Goal: Communication & Community: Answer question/provide support

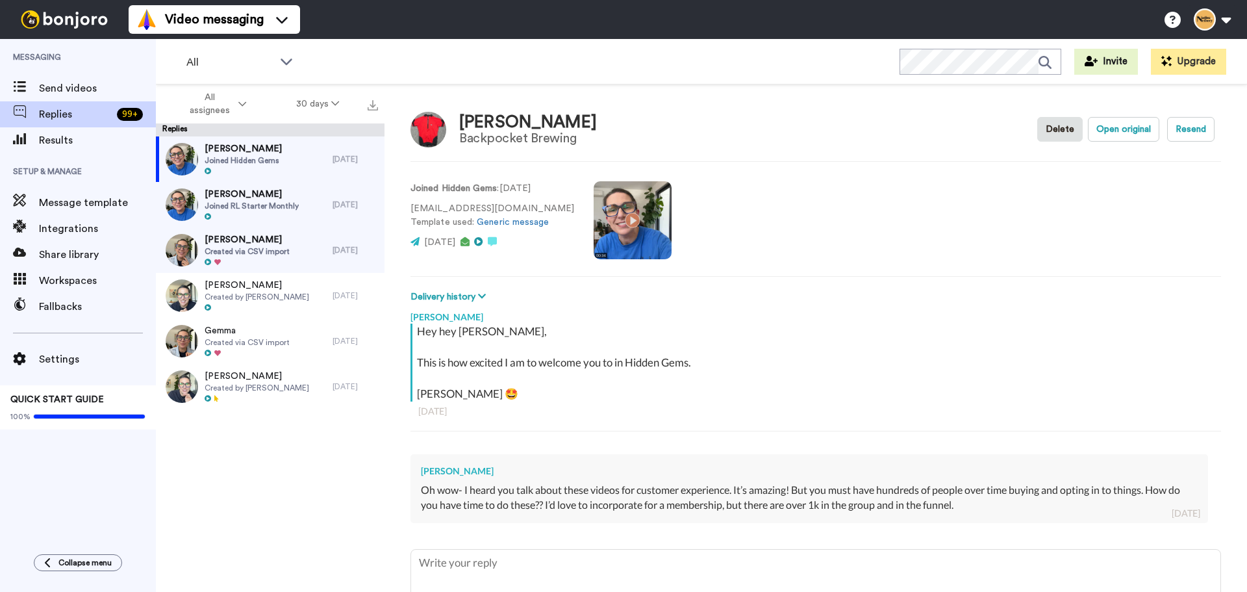
scroll to position [95, 0]
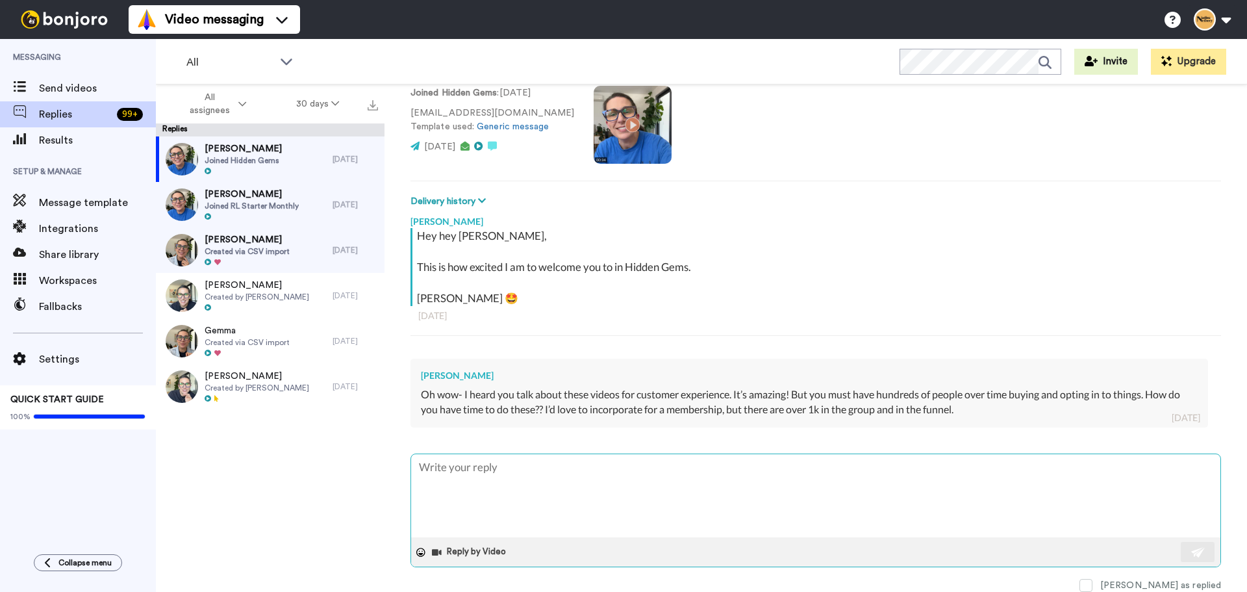
type textarea "H"
type textarea "x"
type textarea "Hi"
type textarea "x"
type textarea "Hi"
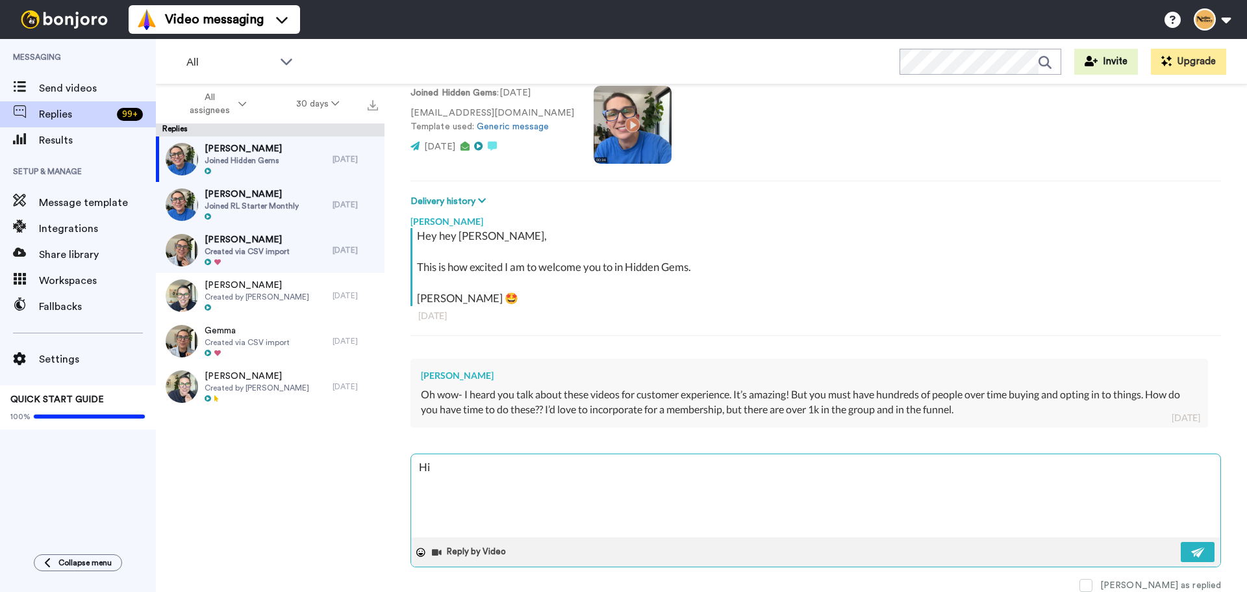
type textarea "x"
type textarea "Hi L"
type textarea "x"
type textarea "Hi [PERSON_NAME]"
type textarea "x"
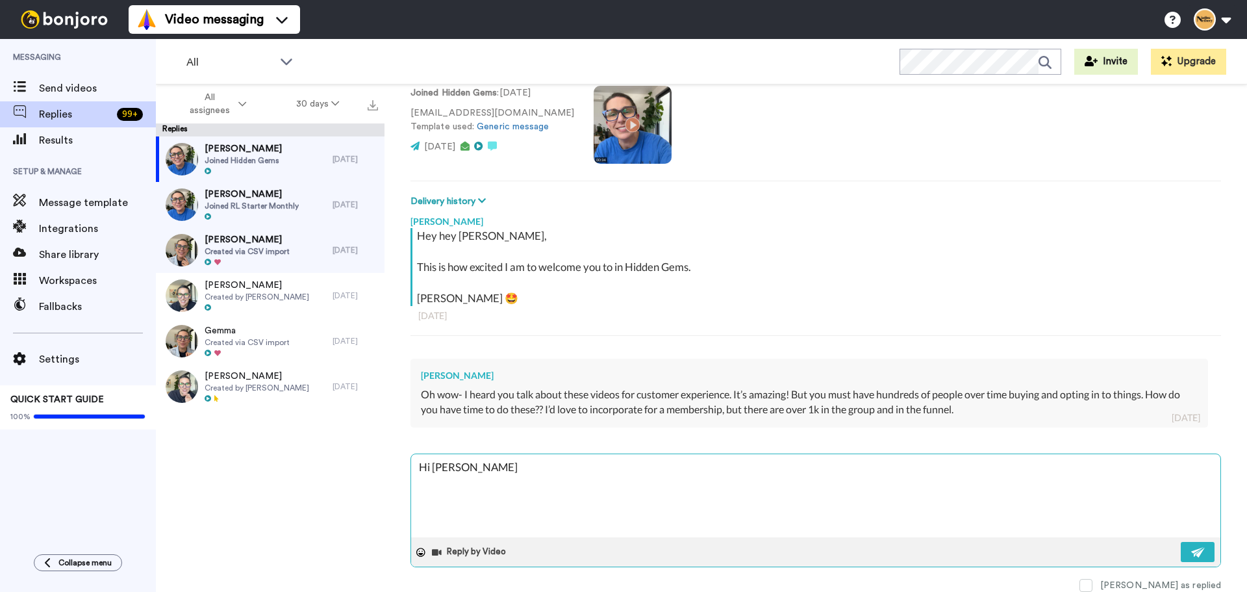
type textarea "Hi [PERSON_NAME]"
type textarea "x"
type textarea "Hi [PERSON_NAME]"
type textarea "x"
type textarea "Hi Linds"
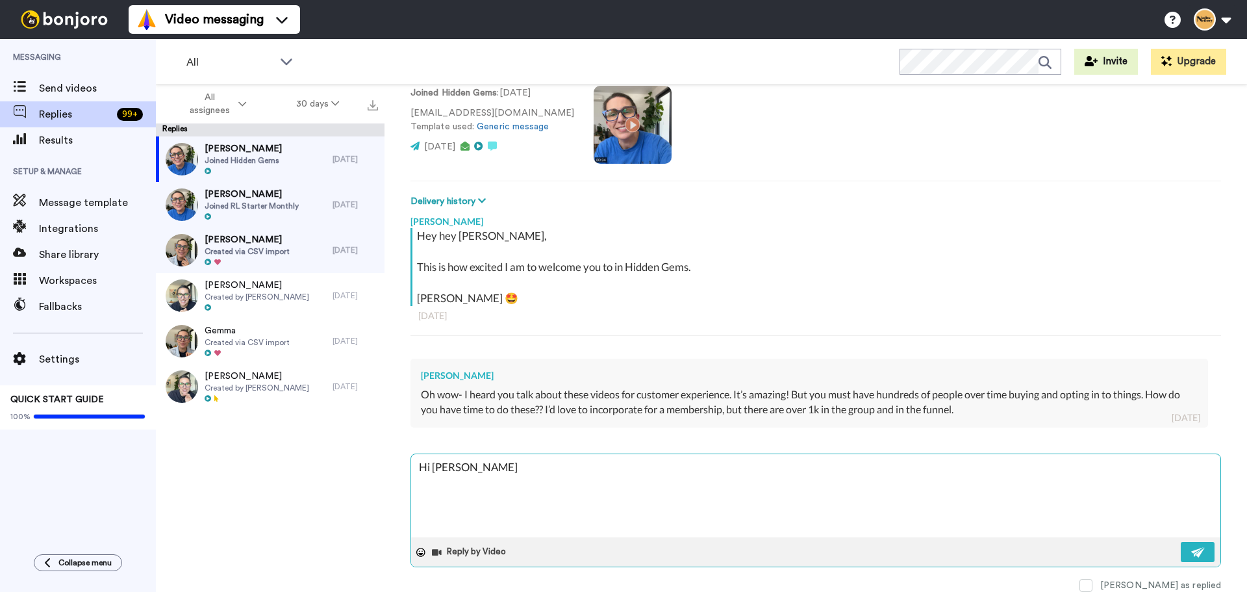
type textarea "x"
type textarea "Hi [PERSON_NAME]"
type textarea "x"
type textarea "Hi [PERSON_NAME]"
type textarea "x"
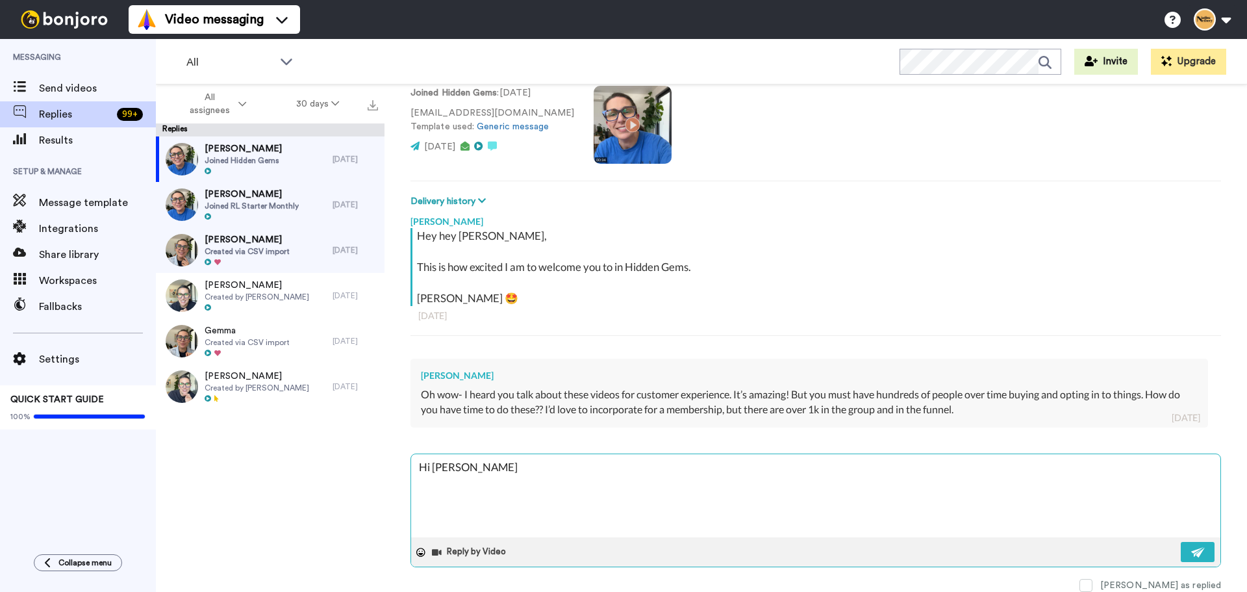
type textarea "Hi [PERSON_NAME],"
type textarea "x"
type textarea "Hi [PERSON_NAME],"
type textarea "x"
type textarea "Hi [PERSON_NAME],"
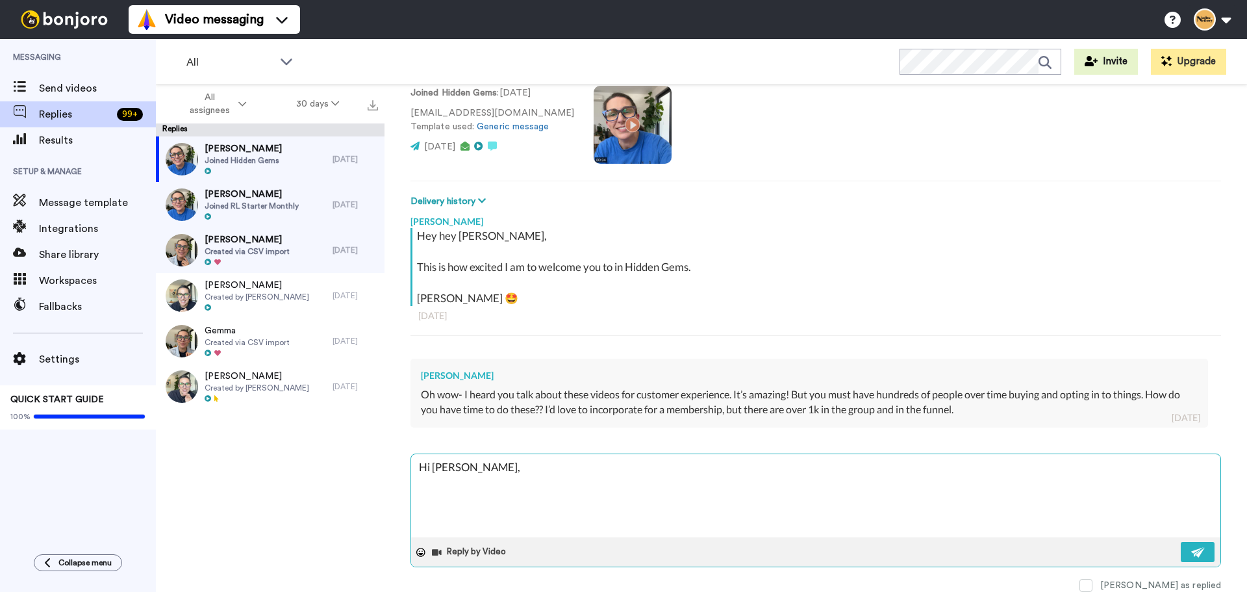
type textarea "x"
type textarea "Hi [PERSON_NAME], G"
type textarea "x"
type textarea "Hi [PERSON_NAME]"
type textarea "x"
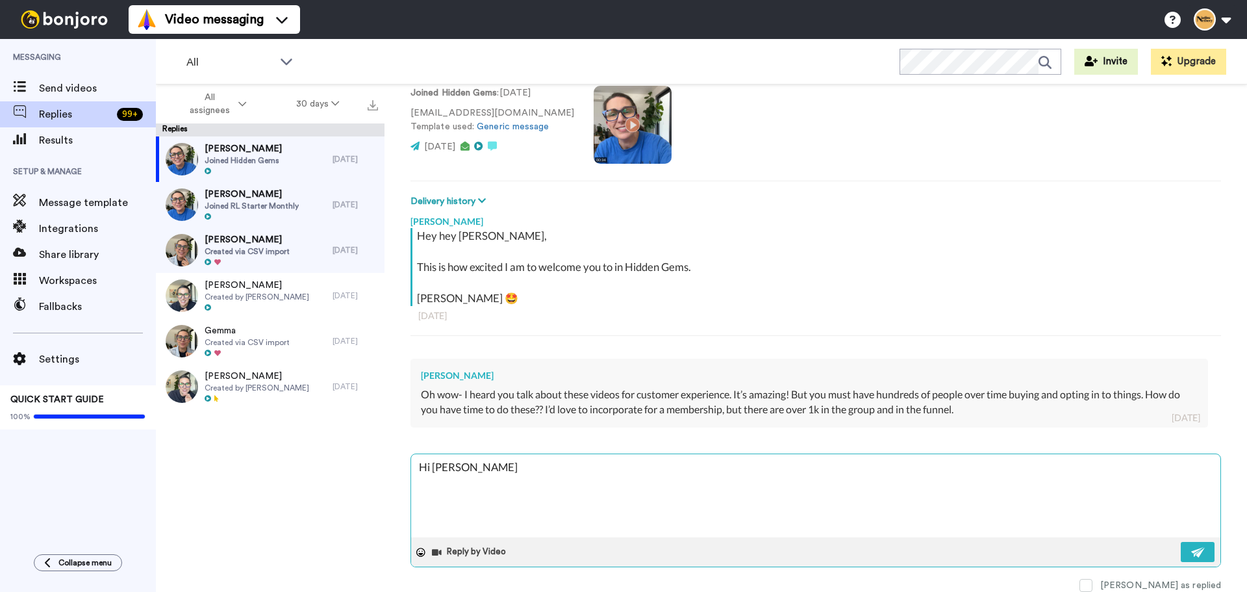
type textarea "Hi [PERSON_NAME], Gre"
type textarea "x"
type textarea "Hi [PERSON_NAME], Grea"
type textarea "x"
type textarea "Hi [PERSON_NAME], Great"
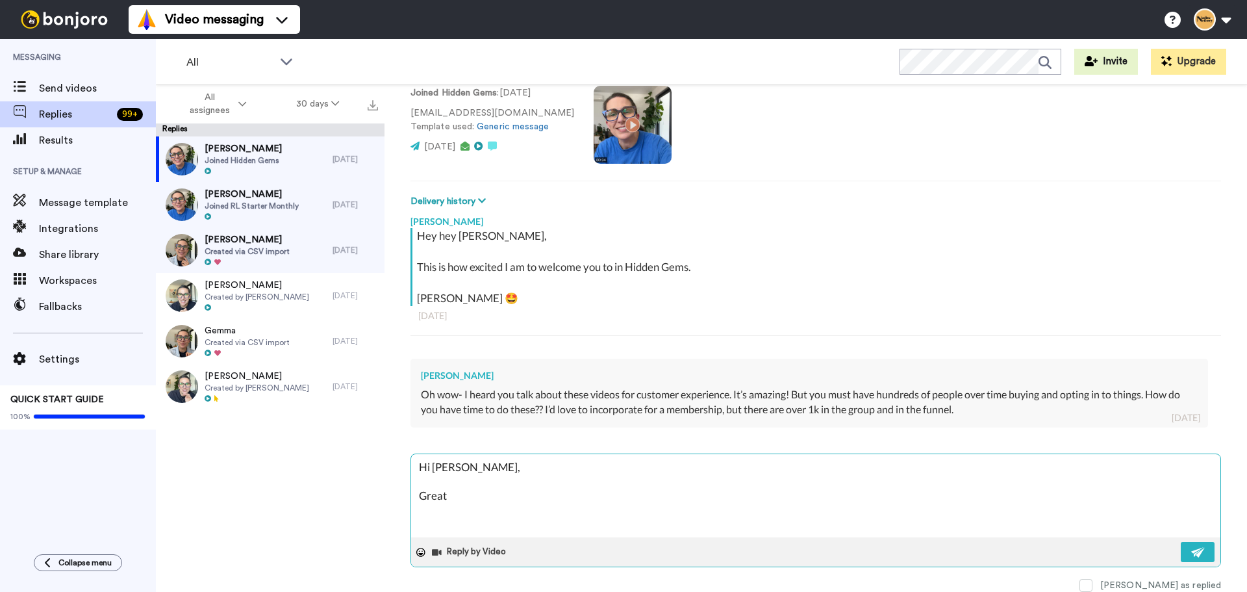
type textarea "x"
type textarea "Hi [PERSON_NAME], Great"
type textarea "x"
type textarea "Hi [PERSON_NAME], Great q"
type textarea "x"
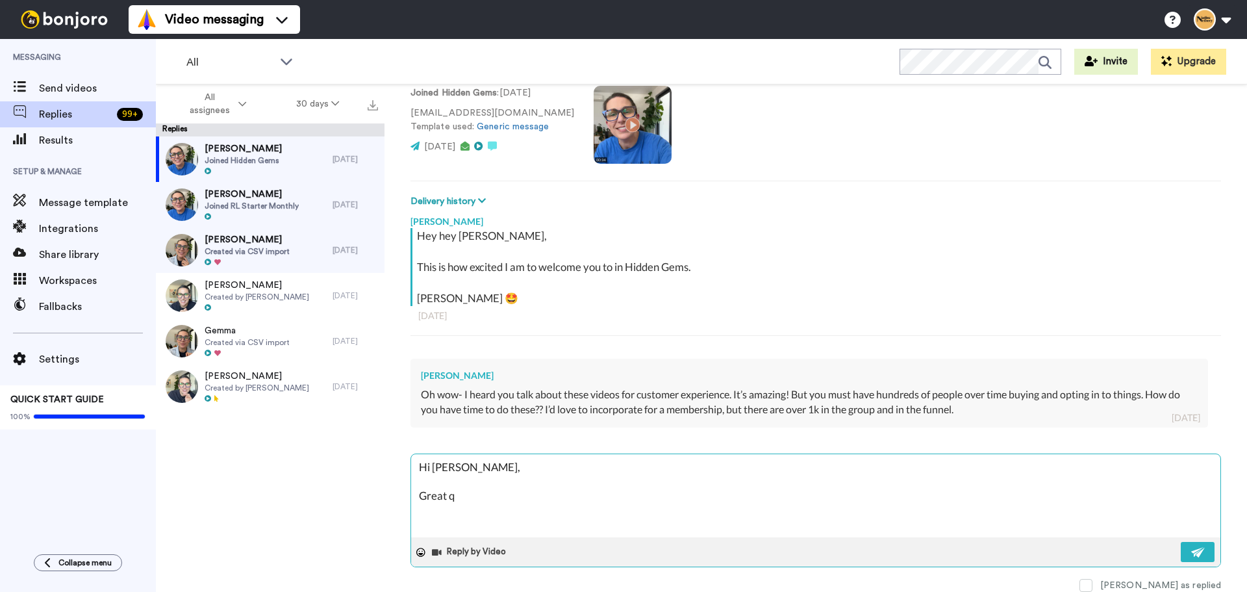
type textarea "Hi [PERSON_NAME], Great qu"
type textarea "x"
type textarea "Hi [PERSON_NAME], Great que"
type textarea "x"
type textarea "Hi [PERSON_NAME], Great ques"
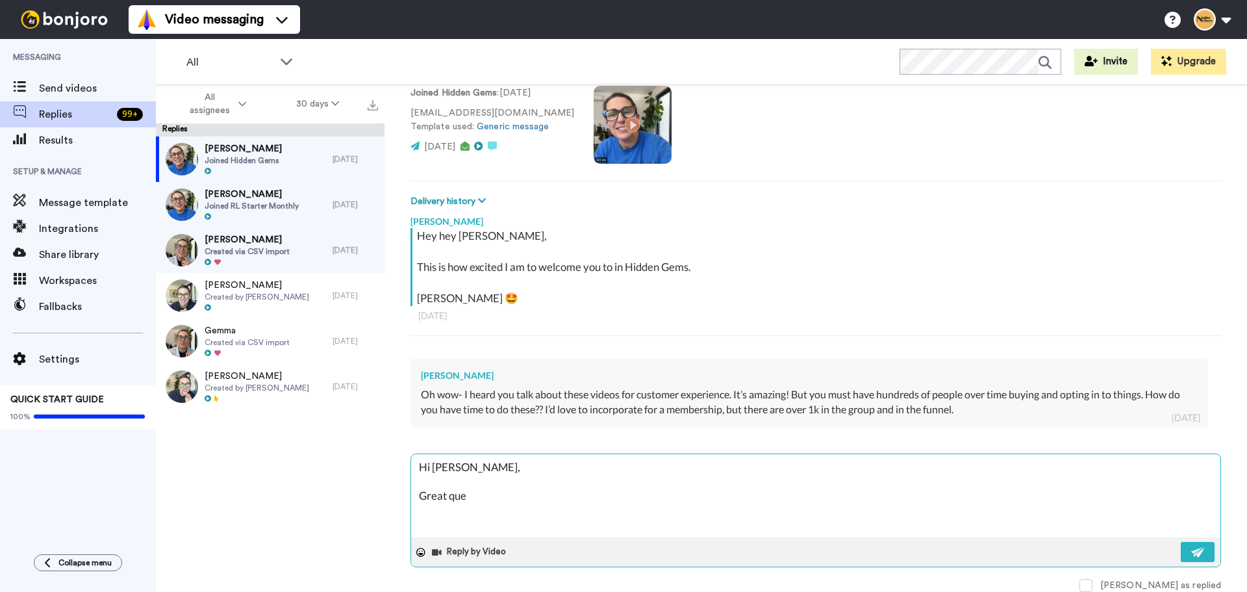
type textarea "x"
type textarea "Hi [PERSON_NAME], Great questi"
type textarea "x"
type textarea "Hi [PERSON_NAME], Great questio"
type textarea "x"
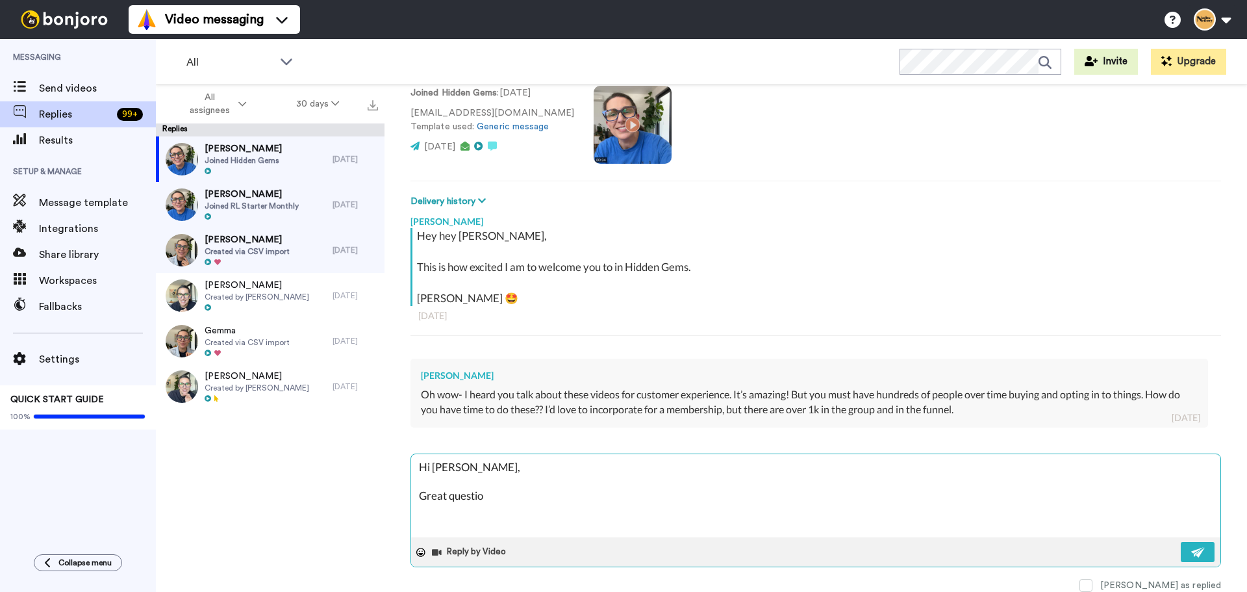
type textarea "Hi [PERSON_NAME], Great question"
type textarea "x"
type textarea "Hi [PERSON_NAME], Great question."
type textarea "x"
type textarea "Hi [PERSON_NAME], Great question."
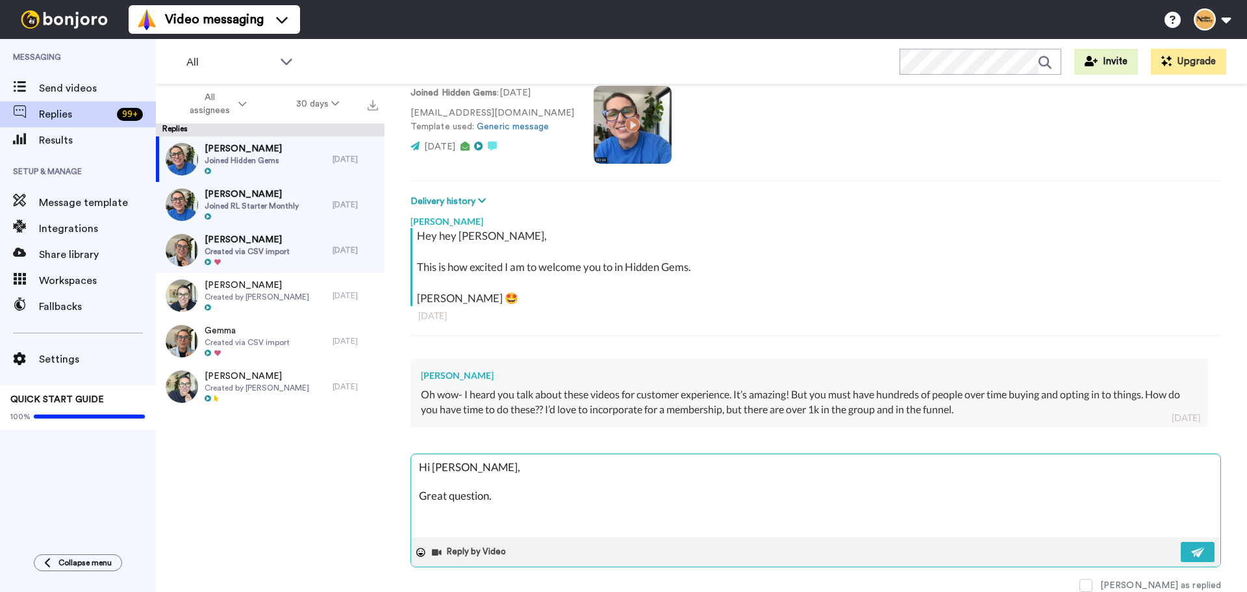
type textarea "x"
type textarea "Hi [PERSON_NAME], Great question. :"
type textarea "x"
type textarea "Hi [PERSON_NAME], Great question. :)"
type textarea "x"
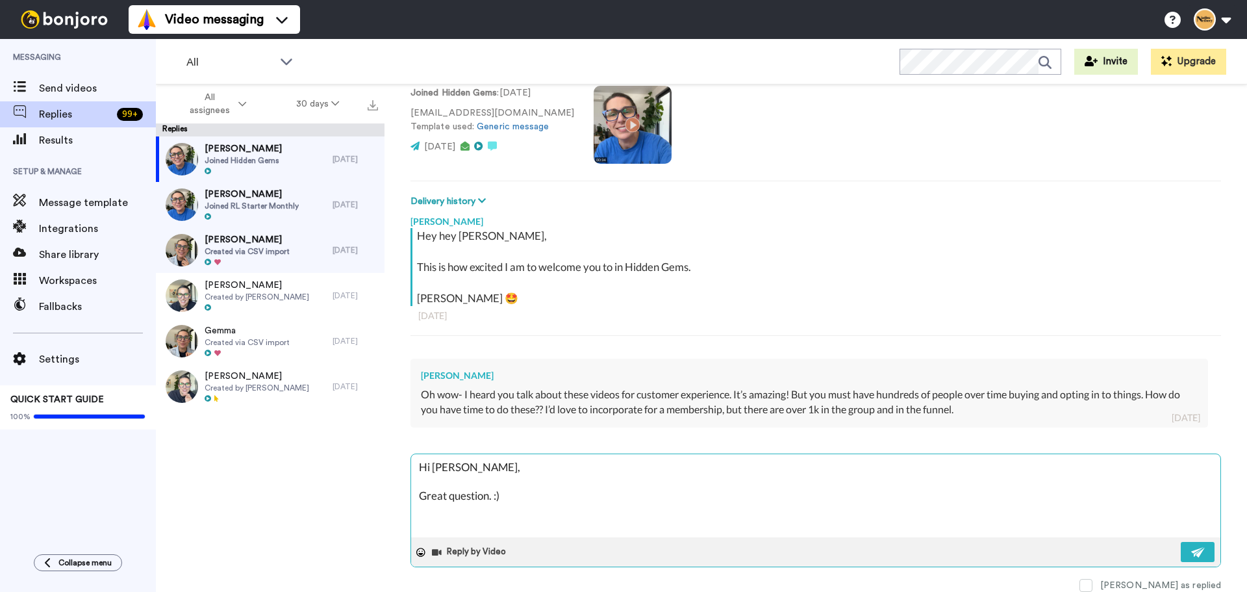
type textarea "Hi [PERSON_NAME], Great question. :)"
type textarea "x"
type textarea "Hi [PERSON_NAME], Great question. :) I"
type textarea "x"
type textarea "Hi [PERSON_NAME], Great question. :) I"
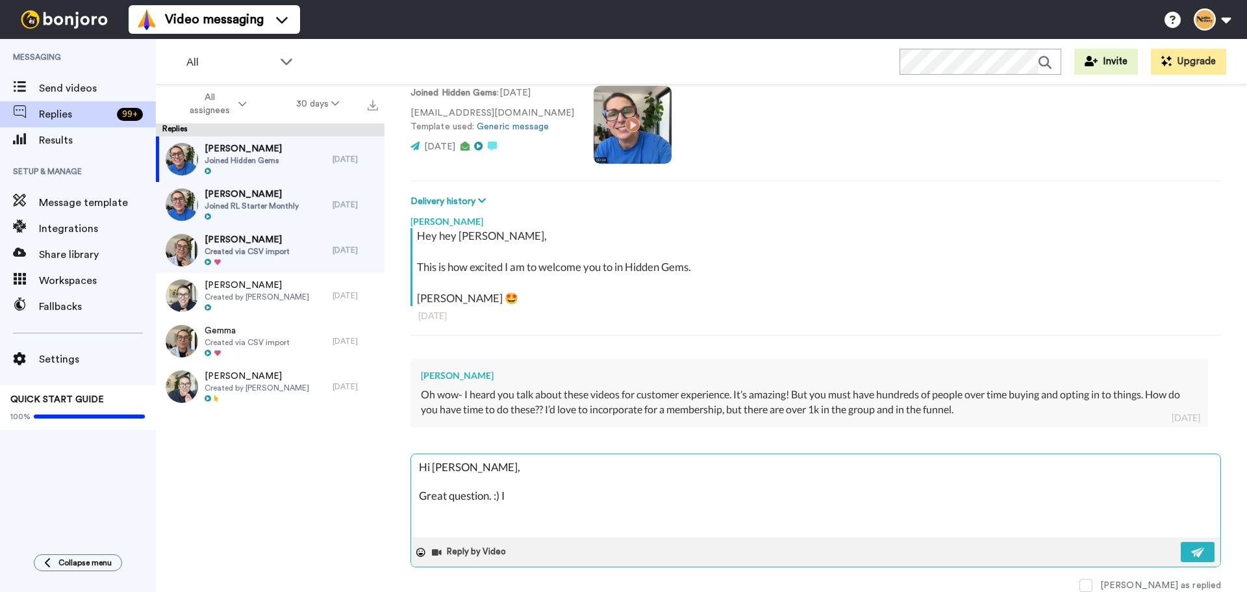
type textarea "x"
type textarea "Hi [PERSON_NAME], Great question. :) I d"
type textarea "x"
type textarea "Hi [PERSON_NAME], Great question. :) I do"
type textarea "x"
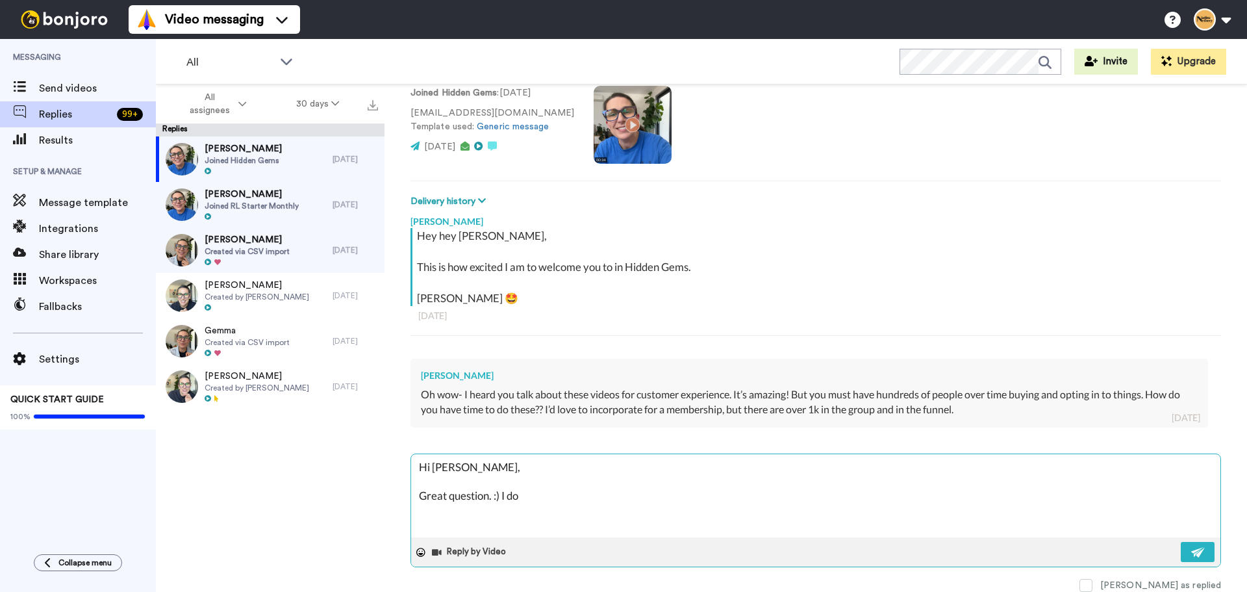
type textarea "Hi [PERSON_NAME], Great question. :) I don"
type textarea "x"
type textarea "Hi [PERSON_NAME], Great question. :) I don't"
type textarea "x"
type textarea "Hi [PERSON_NAME], Great question. :) I don't"
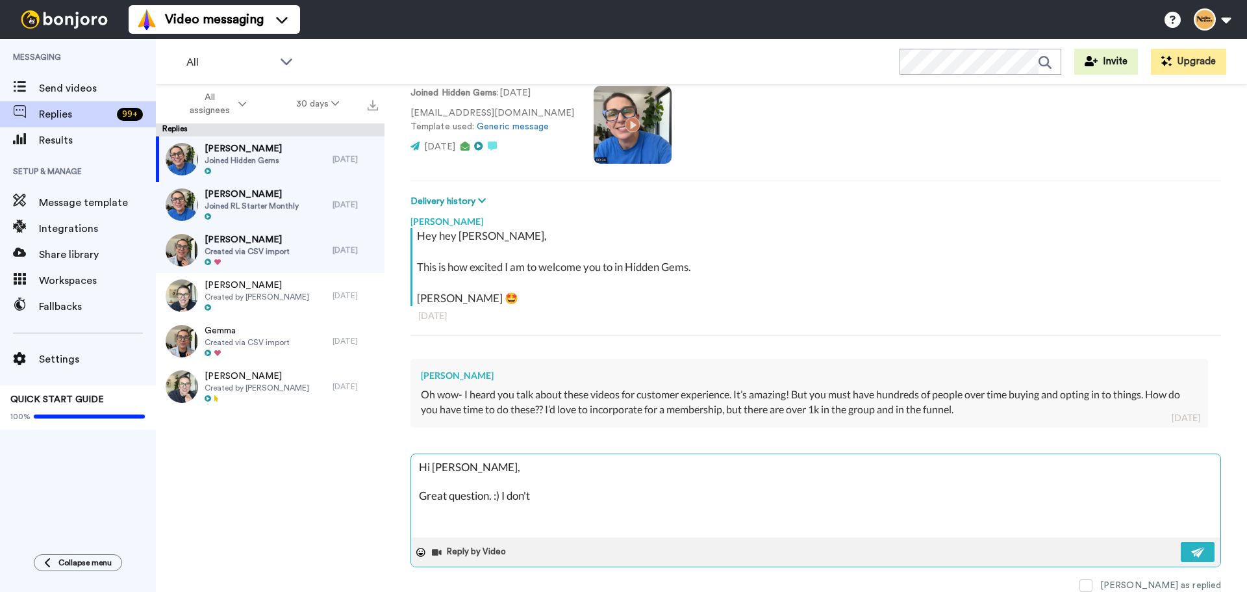
type textarea "x"
type textarea "Hi [PERSON_NAME], Great question. :) I don't s"
type textarea "x"
type textarea "Hi [PERSON_NAME], Great question. :) I don't se"
type textarea "x"
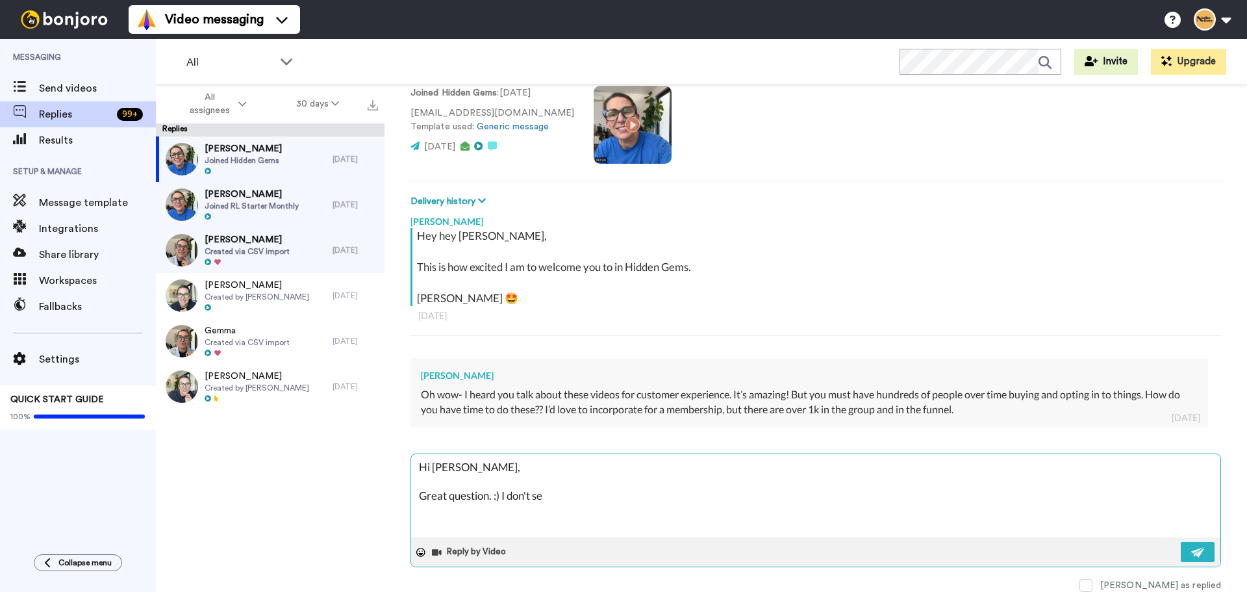
type textarea "Hi [PERSON_NAME], Great question. :) I don't sen"
type textarea "x"
type textarea "Hi [PERSON_NAME], Great question. :) I don't send"
type textarea "x"
type textarea "Hi [PERSON_NAME], Great question. :) I don't send"
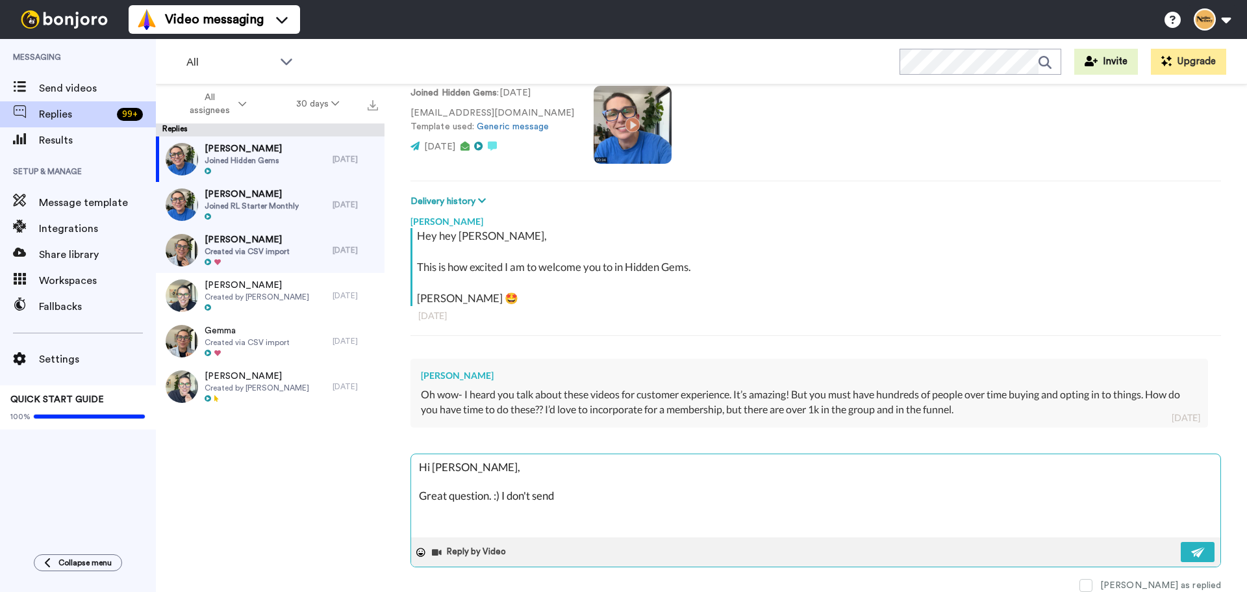
type textarea "x"
type textarea "Hi [PERSON_NAME], Great question. :) I don't send e"
type textarea "x"
type textarea "Hi [PERSON_NAME], Great question. :) I don't send ev"
type textarea "x"
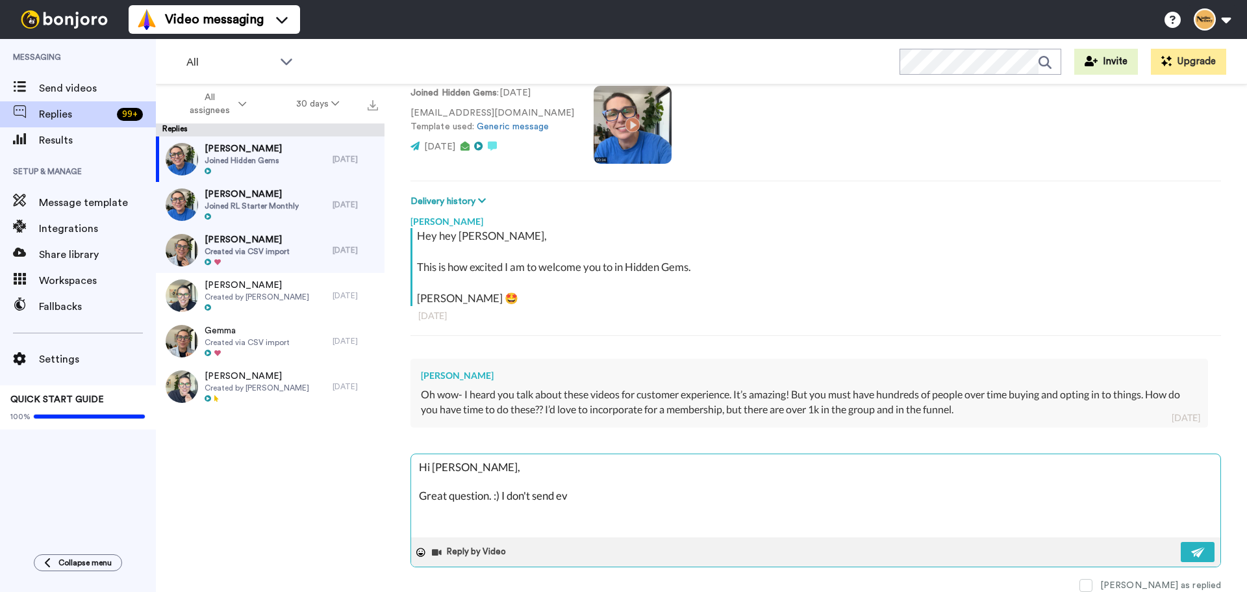
type textarea "Hi [PERSON_NAME], Great question. :) I don't send eve"
type textarea "x"
type textarea "Hi [PERSON_NAME], Great question. :) I don't send ever"
type textarea "x"
type textarea "Hi [PERSON_NAME], Great question. :) I don't send every"
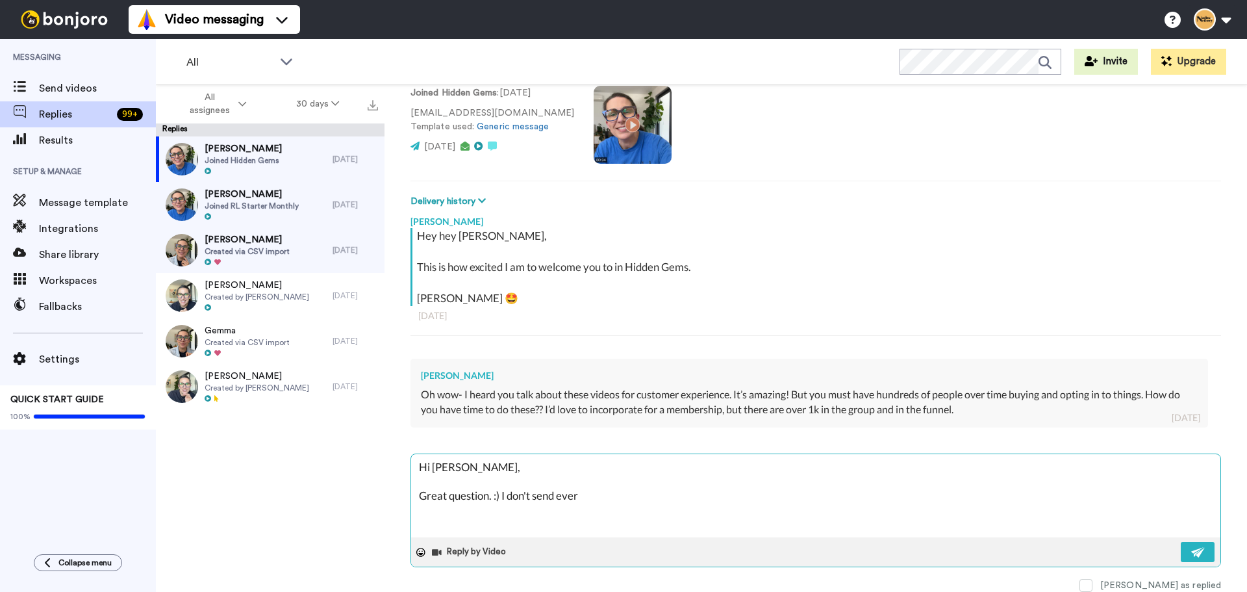
type textarea "x"
type textarea "Hi [PERSON_NAME], Great question. :) I don't send everyo"
type textarea "x"
type textarea "Hi [PERSON_NAME], Great question. :) I don't send everyon"
type textarea "x"
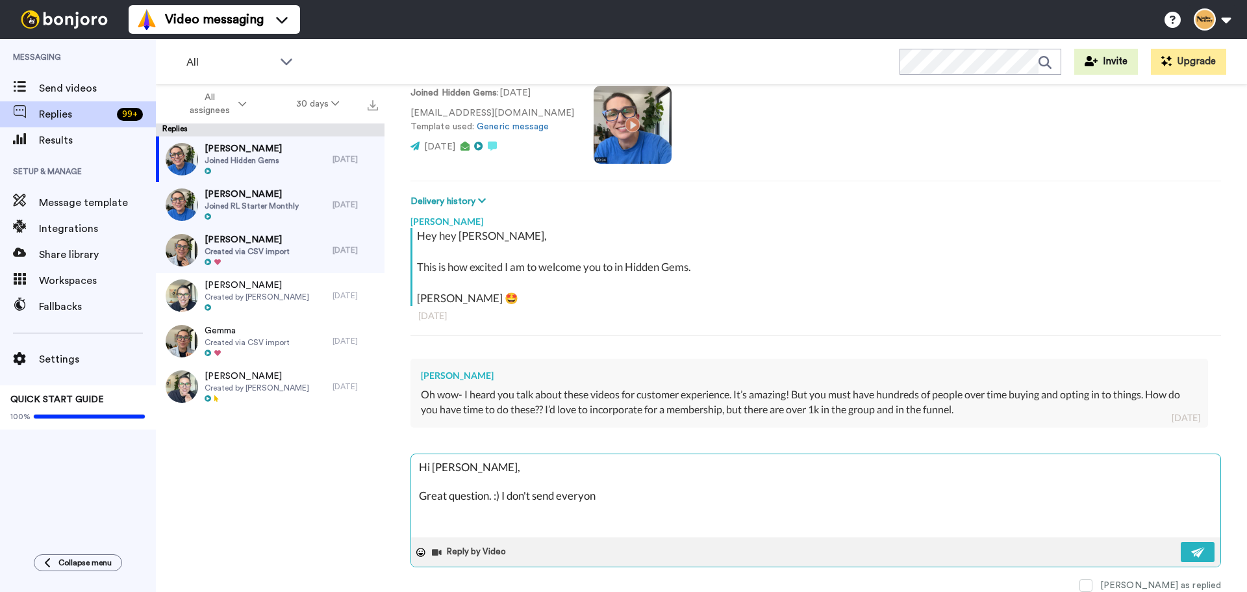
type textarea "Hi [PERSON_NAME], Great question. :) I don't send everyone"
type textarea "x"
type textarea "Hi [PERSON_NAME], Great question. :) I don't send everyone"
type textarea "x"
type textarea "Hi [PERSON_NAME], Great question. :) I don't send everyone a"
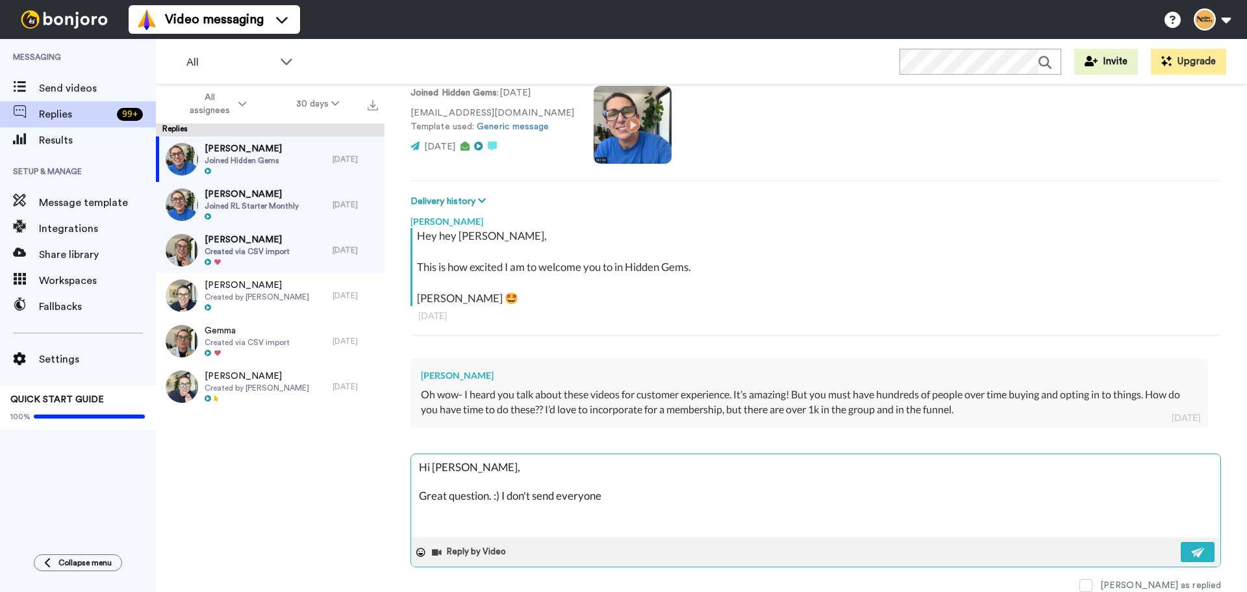
type textarea "x"
type textarea "Hi [PERSON_NAME], Great question. :) I don't send everyone a"
type textarea "x"
type textarea "Hi [PERSON_NAME], Great question. :) I don't send everyone a w"
type textarea "x"
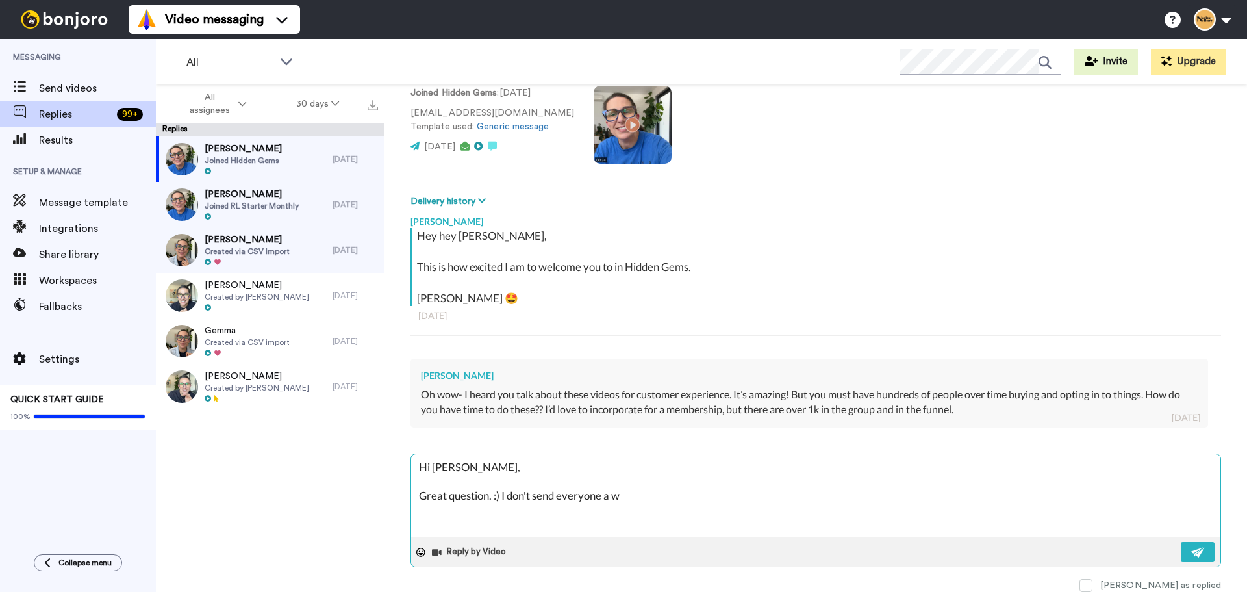
type textarea "Hi [PERSON_NAME], Great question. :) I don't send everyone a we"
type textarea "x"
type textarea "Hi [PERSON_NAME], Great question. :) I don't send everyone a wel"
type textarea "x"
type textarea "Hi [PERSON_NAME], Great question. :) I don't send everyone a welc"
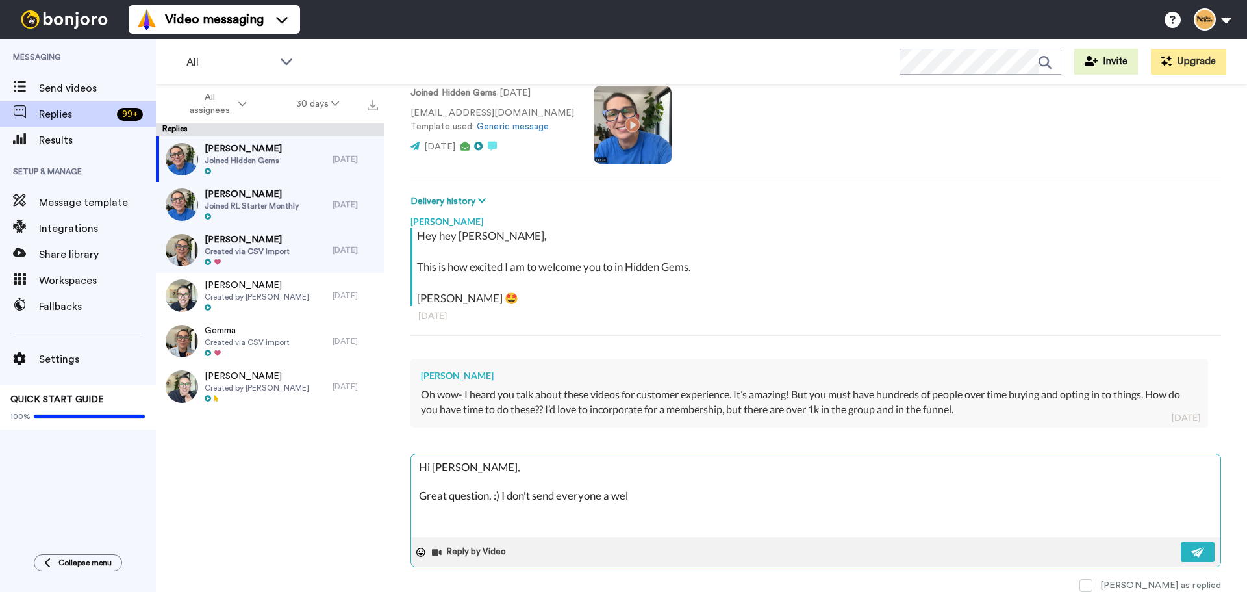
type textarea "x"
type textarea "Hi [PERSON_NAME], Great question. :) I don't send everyone a welco"
type textarea "x"
type textarea "Hi [PERSON_NAME], Great question. :) I don't send everyone a welcom"
type textarea "x"
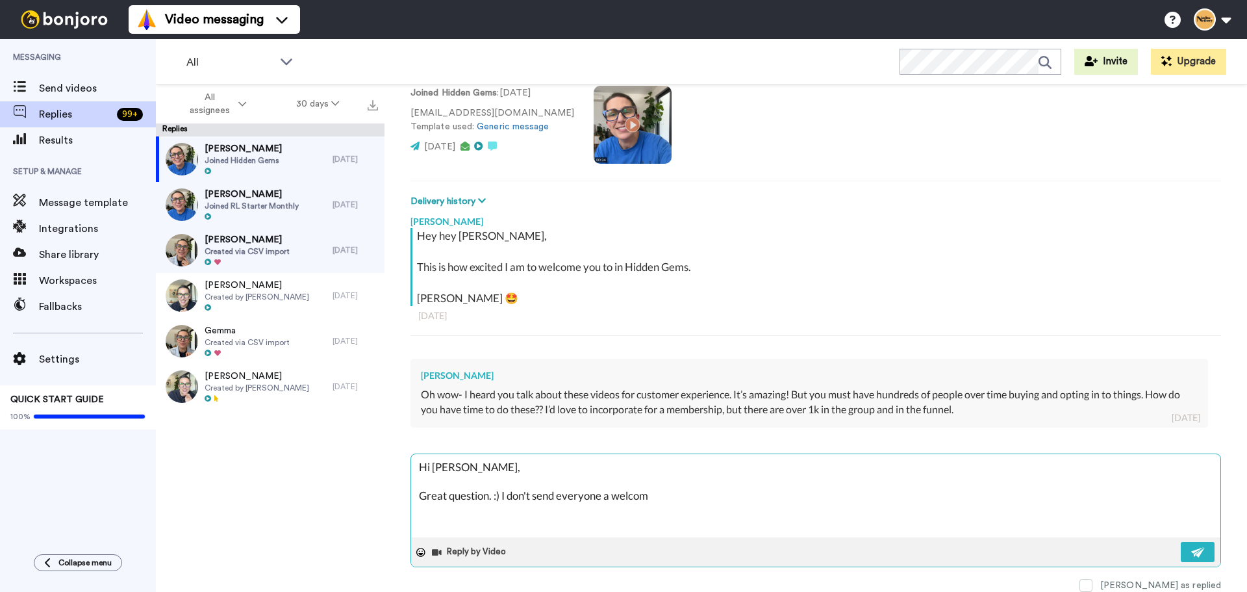
type textarea "Hi [PERSON_NAME], Great question. :) I don't send everyone a welcome"
type textarea "x"
type textarea "Hi [PERSON_NAME], Great question. :) I don't send everyone a welcome"
type textarea "x"
type textarea "Hi [PERSON_NAME], Great question. :) I don't send everyone a welcome v"
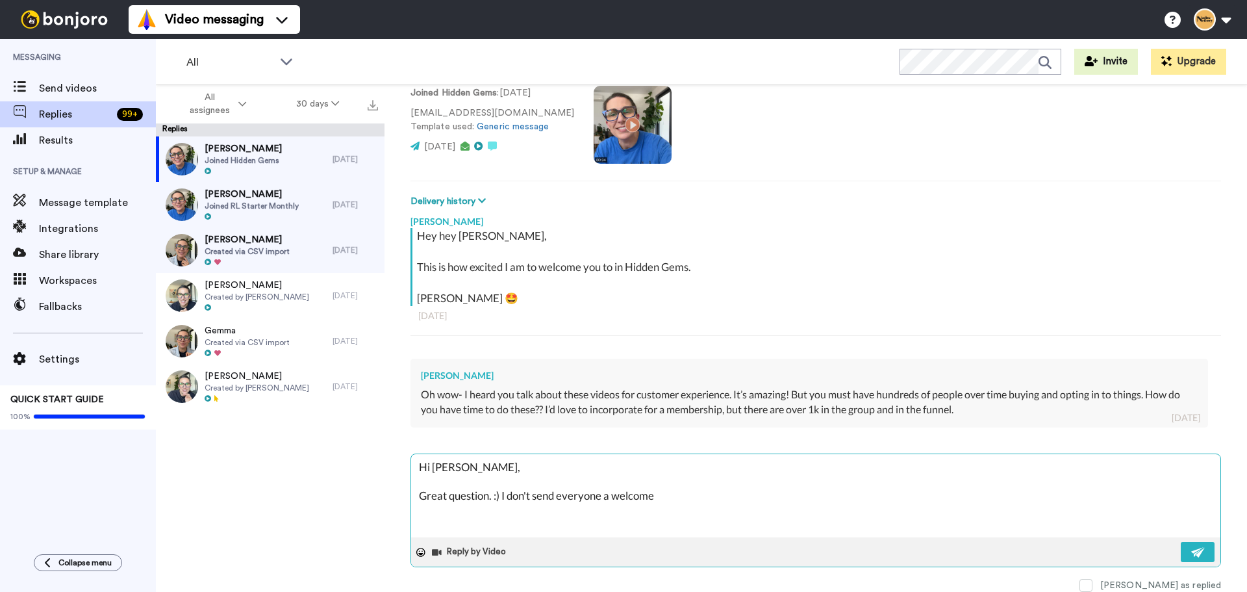
type textarea "x"
type textarea "Hi [PERSON_NAME], Great question. :) I don't send everyone a welcome vi"
type textarea "x"
type textarea "Hi [PERSON_NAME], Great question. :) I don't send everyone a welcome vid"
type textarea "x"
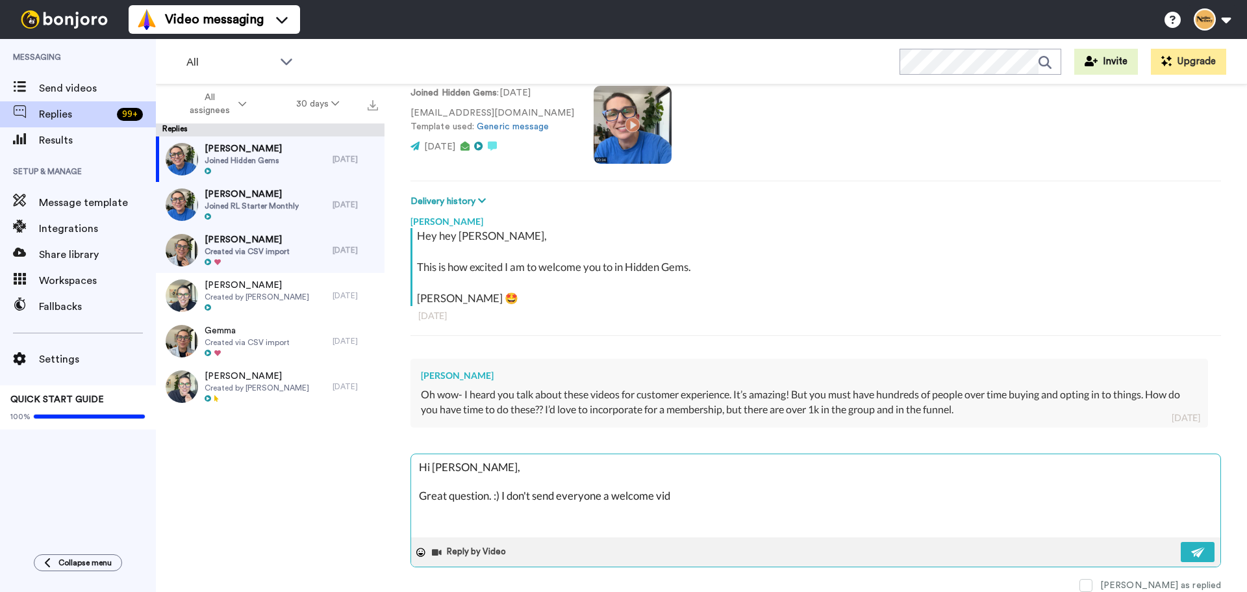
type textarea "Hi [PERSON_NAME], Great question. :) I don't send everyone a welcome vide"
type textarea "x"
type textarea "Hi [PERSON_NAME], Great question. :) I don't send everyone a welcome video"
type textarea "x"
type textarea "Hi [PERSON_NAME], Great question. :) I don't send everyone a welcome video."
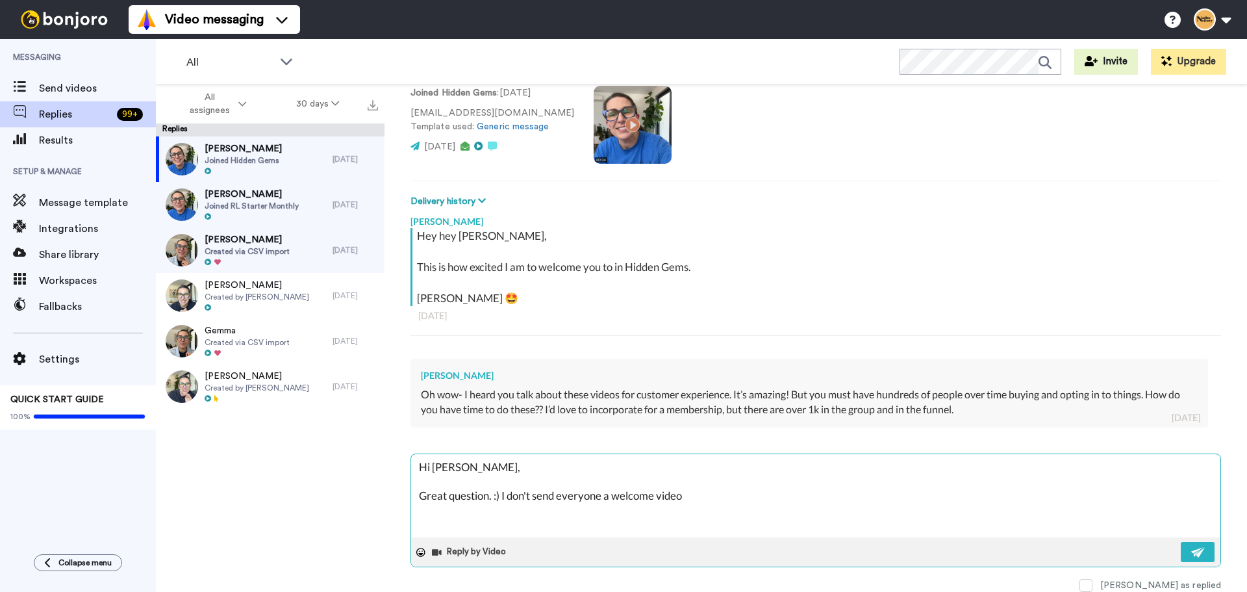
type textarea "x"
type textarea "Hi [PERSON_NAME], Great question. :) I don't send everyone a welcome video."
type textarea "x"
type textarea "Hi [PERSON_NAME], Great question. :) I don't send everyone a welcome video. D"
type textarea "x"
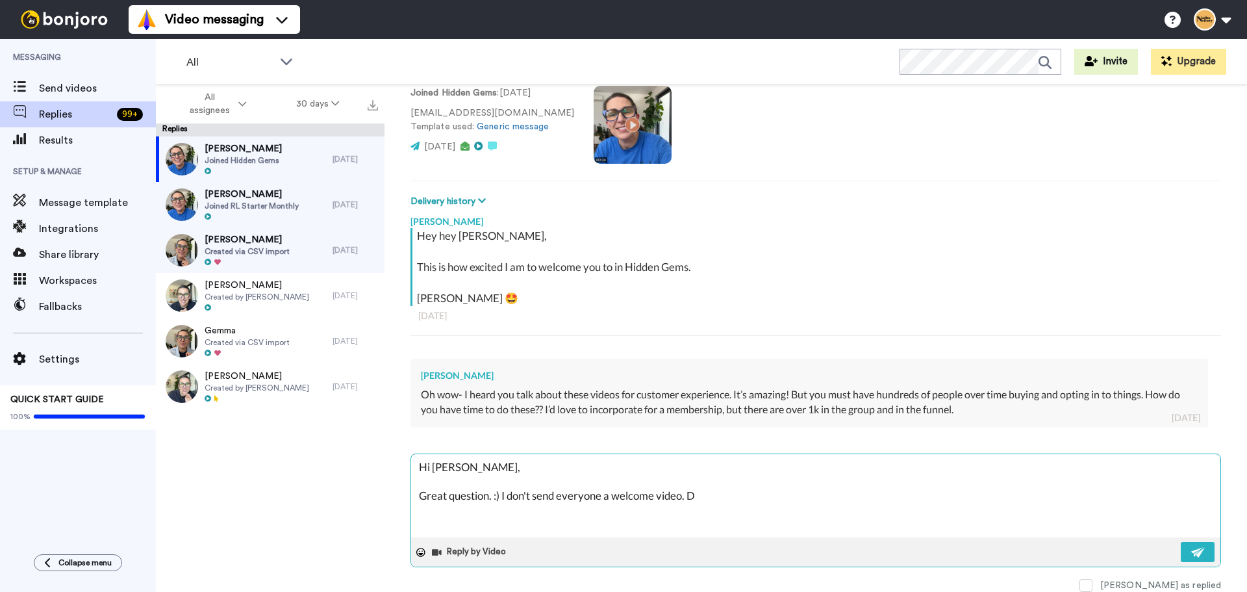
type textarea "Hi [PERSON_NAME], Great question. :) I don't send everyone a welcome video. Du"
type textarea "x"
type textarea "Hi [PERSON_NAME], Great question. :) I don't send everyone a welcome video. Dur"
type textarea "x"
type textarea "Hi [PERSON_NAME], Great question. :) I don't send everyone a welcome video. Duri"
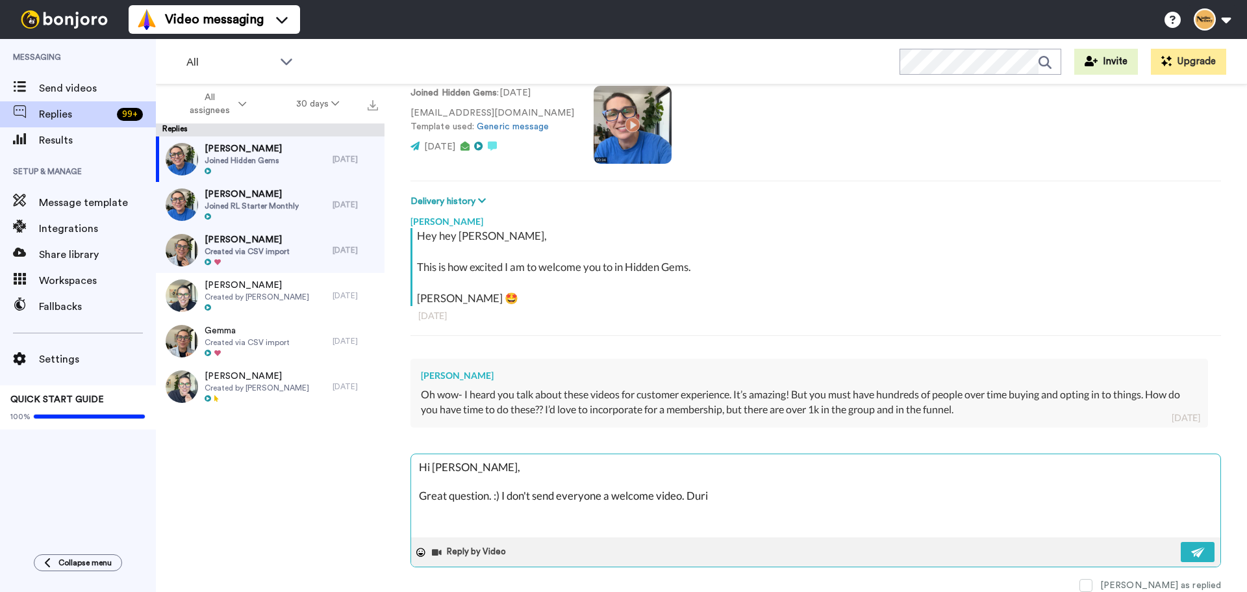
type textarea "x"
type textarea "Hi [PERSON_NAME], Great question. :) I don't send everyone a welcome video. Dur…"
type textarea "x"
type textarea "Hi [PERSON_NAME], Great question. :) I don't send everyone a welcome video. Dur…"
type textarea "x"
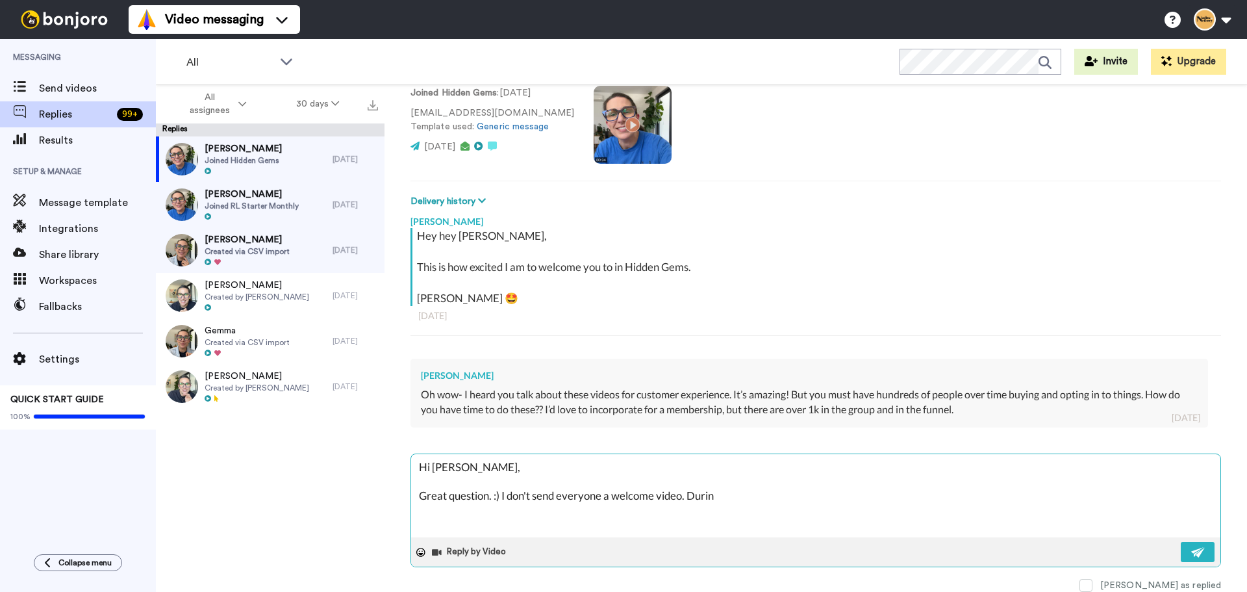
type textarea "Hi [PERSON_NAME], Great question. :) I don't send everyone a welcome video. Dur…"
type textarea "x"
type textarea "Hi [PERSON_NAME], Great question. :) I don't send everyone a welcome video. Dur…"
type textarea "x"
type textarea "Hi [PERSON_NAME], Great question. :) I don't send everyone a welcome video. Dur…"
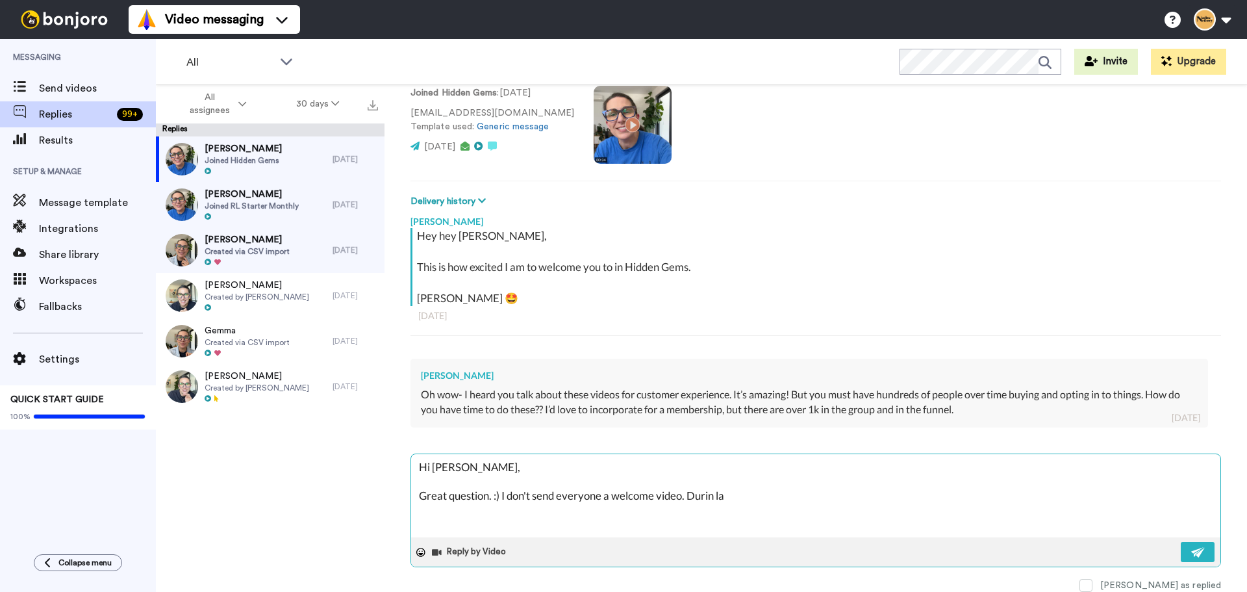
type textarea "x"
type textarea "Hi [PERSON_NAME], Great question. :) I don't send everyone a welcome video. Dur…"
type textarea "x"
type textarea "Hi [PERSON_NAME], Great question. :) I don't send everyone a welcome video. Dur…"
type textarea "x"
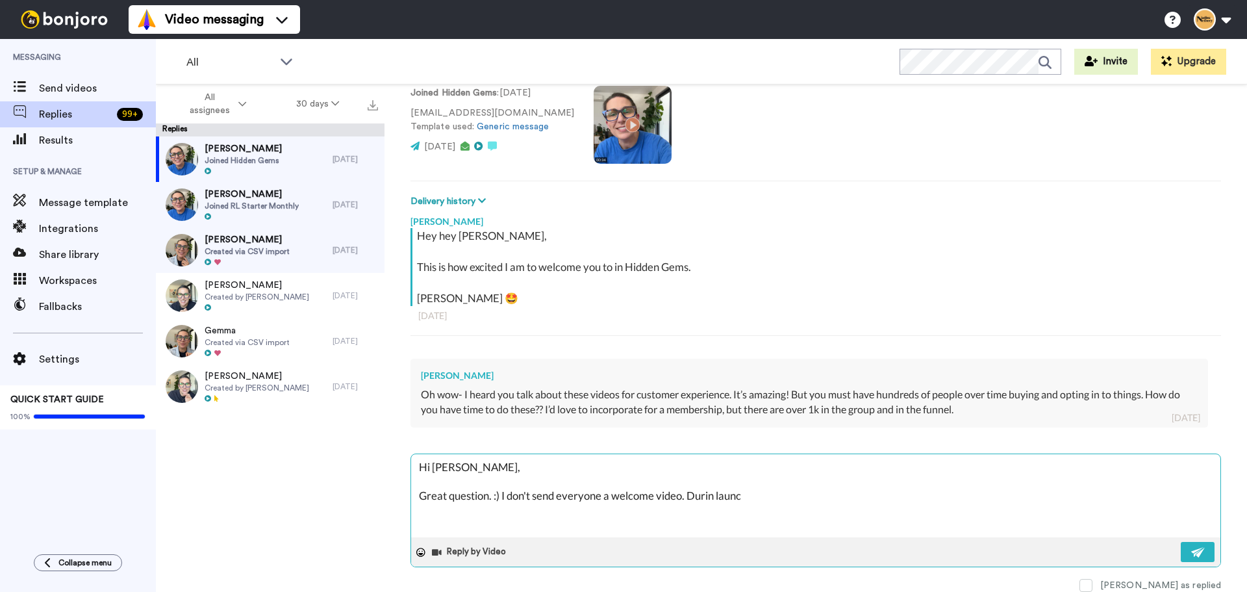
type textarea "Hi [PERSON_NAME], Great question. :) I don't send everyone a welcome video. Dur…"
type textarea "x"
type textarea "Hi [PERSON_NAME], Great question. :) I don't send everyone a welcome video. Dur…"
type textarea "x"
type textarea "Hi [PERSON_NAME], Great question. :) I don't send everyone a welcome video. Dur…"
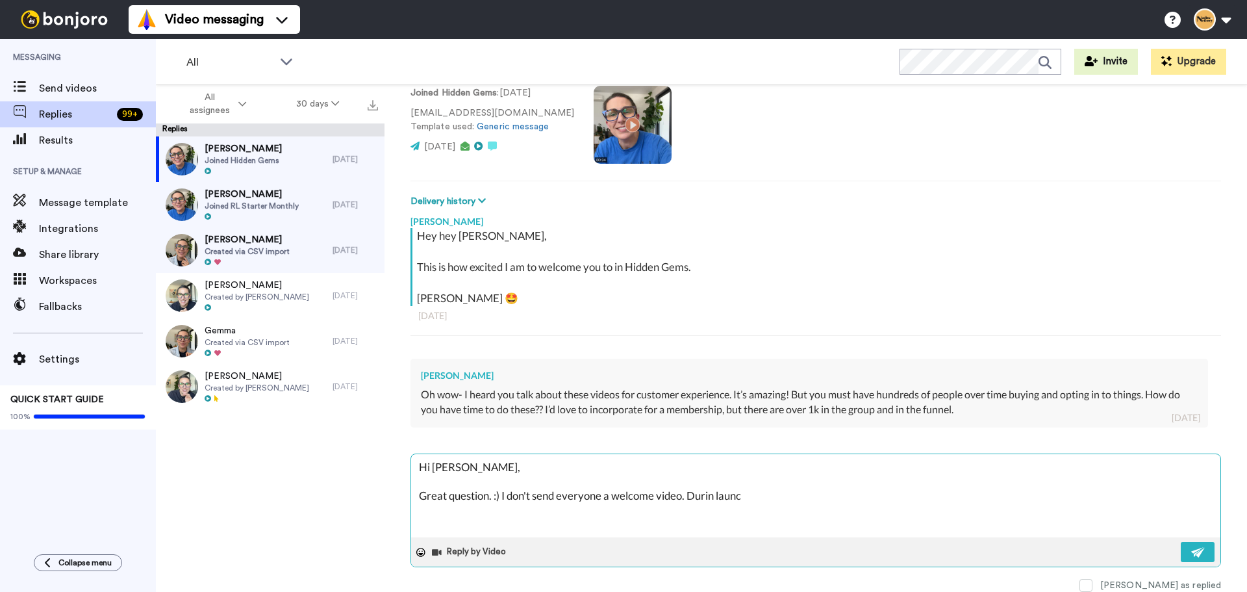
type textarea "x"
type textarea "Hi [PERSON_NAME], Great question. :) I don't send everyone a welcome video. Dur…"
type textarea "x"
type textarea "Hi [PERSON_NAME], Great question. :) I don't send everyone a welcome video. Dur…"
type textarea "x"
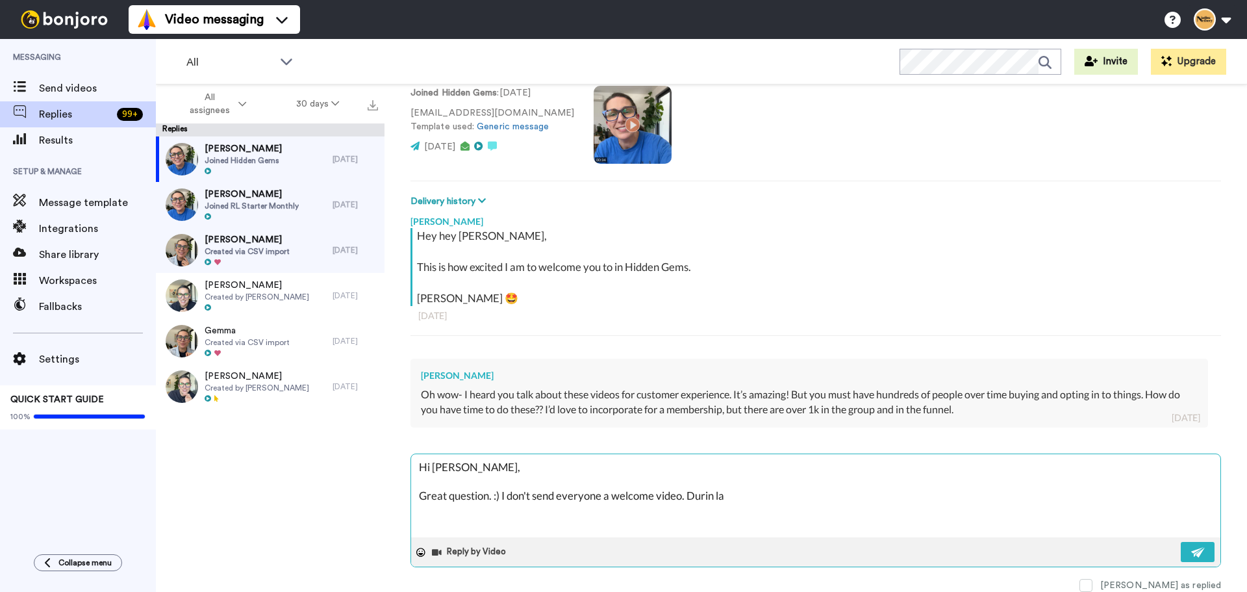
type textarea "Hi [PERSON_NAME], Great question. :) I don't send everyone a welcome video. Dur…"
type textarea "x"
type textarea "Hi [PERSON_NAME], Great question. :) I don't send everyone a welcome video. Dur…"
type textarea "x"
type textarea "Hi [PERSON_NAME], Great question. :) I don't send everyone a welcome video. Dur…"
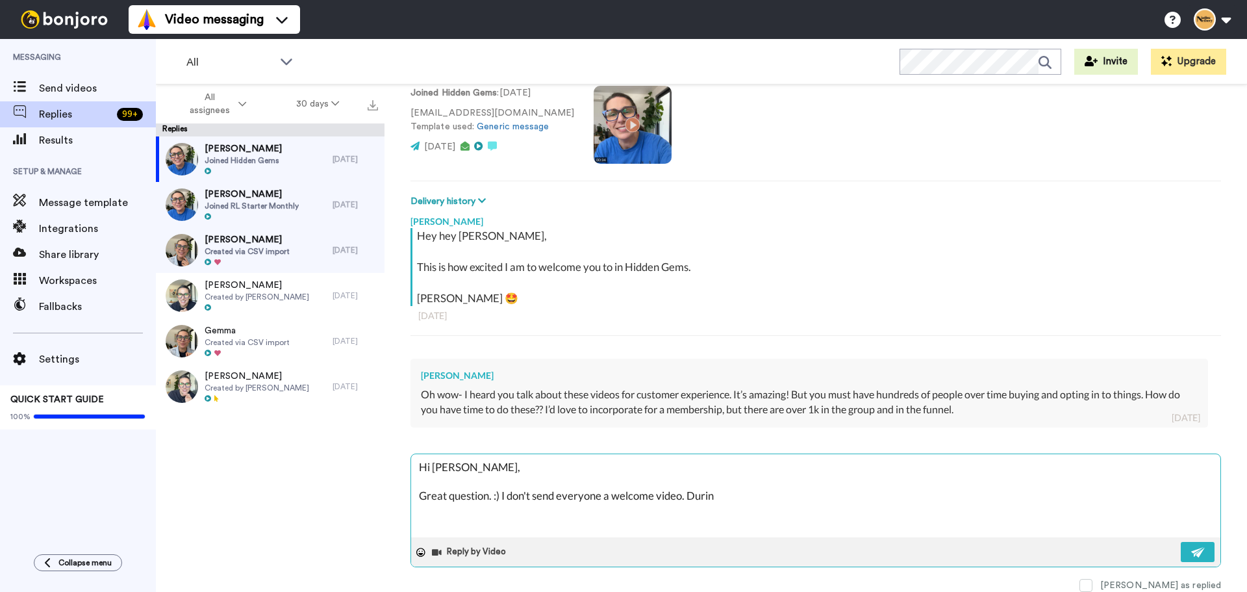
type textarea "x"
type textarea "Hi [PERSON_NAME], Great question. :) I don't send everyone a welcome video. Dur…"
type textarea "x"
type textarea "Hi [PERSON_NAME], Great question. :) I don't send everyone a welcome video. Dur…"
type textarea "x"
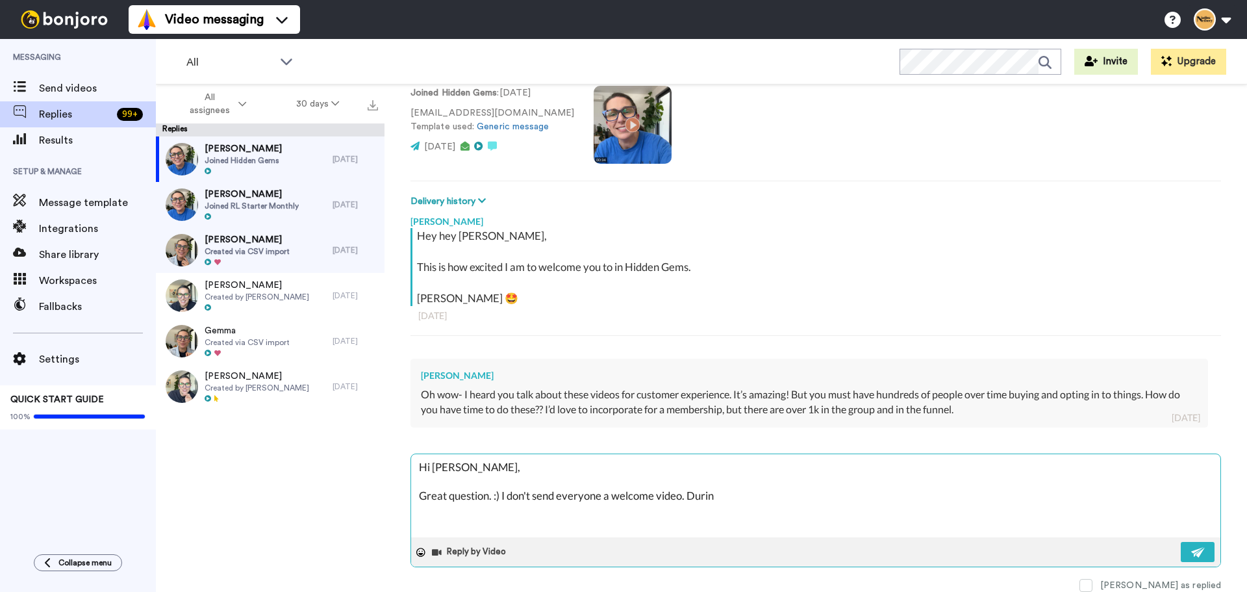
type textarea "Hi [PERSON_NAME], Great question. :) I don't send everyone a welcome video. Dur…"
type textarea "x"
type textarea "Hi [PERSON_NAME], Great question. :) I don't send everyone a welcome video. Dur…"
type textarea "x"
type textarea "Hi [PERSON_NAME], Great question. :) I don't send everyone a welcome video. Dur…"
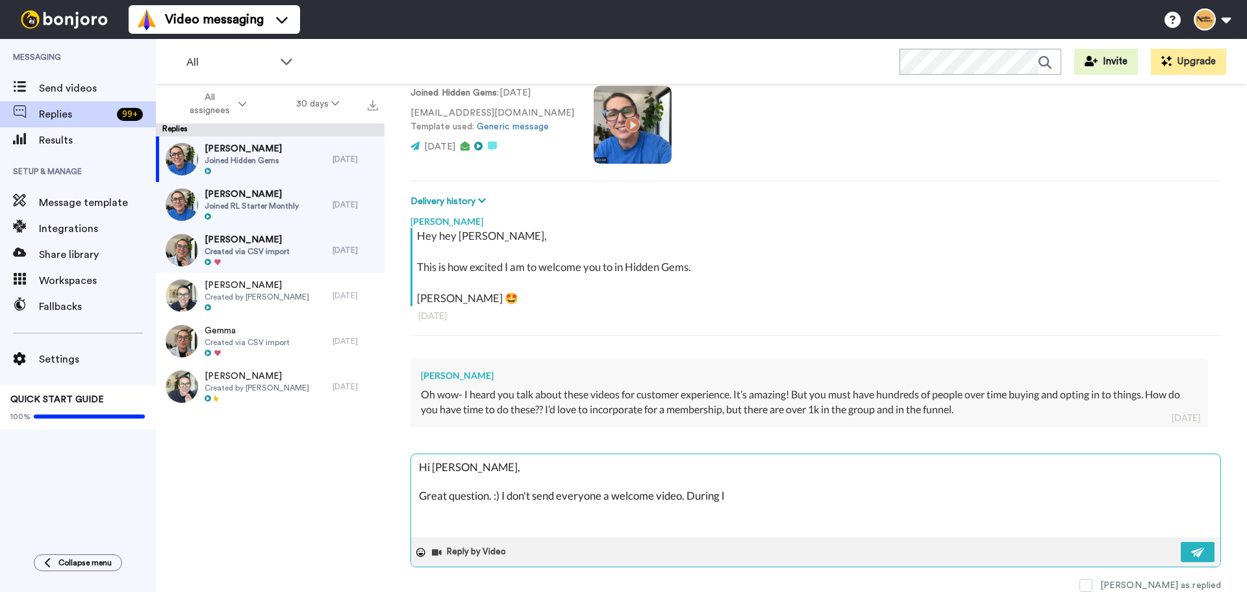
type textarea "x"
type textarea "Hi [PERSON_NAME], Great question. :) I don't send everyone a welcome video. Dur…"
type textarea "x"
type textarea "Hi [PERSON_NAME], Great question. :) I don't send everyone a welcome video. Dur…"
type textarea "x"
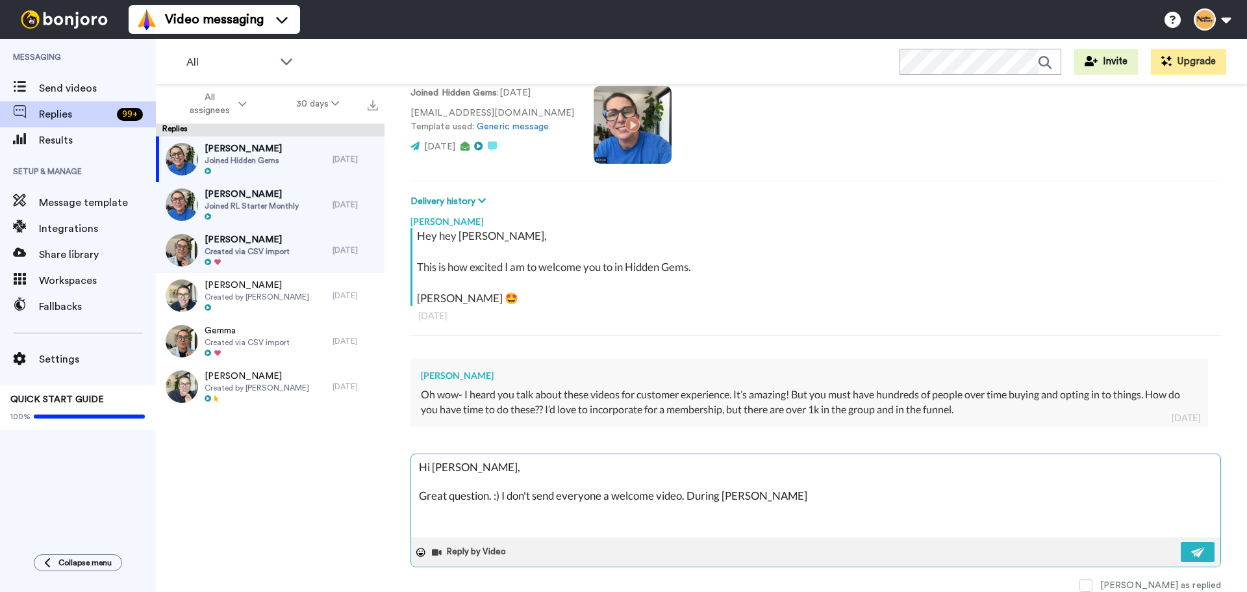
type textarea "Hi [PERSON_NAME], Great question. :) I don't send everyone a welcome video. Dur…"
type textarea "x"
type textarea "Hi [PERSON_NAME], Great question. :) I don't send everyone a welcome video. Dur…"
type textarea "x"
type textarea "Hi [PERSON_NAME], Great question. :) I don't send everyone a welcome video. Dur…"
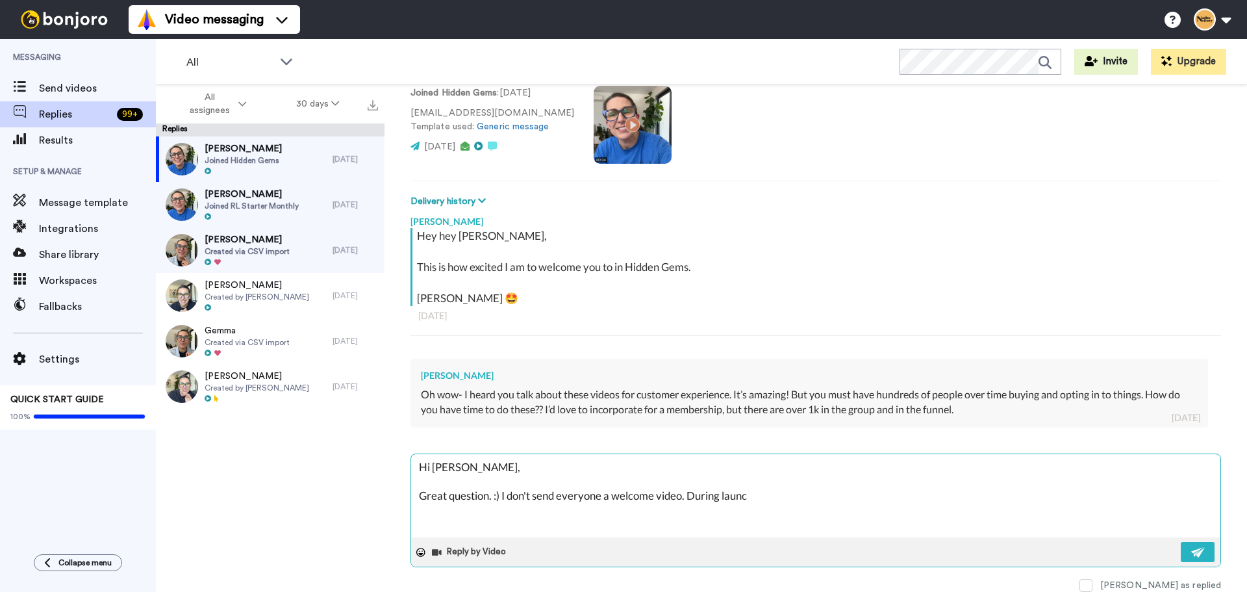
type textarea "x"
type textarea "Hi [PERSON_NAME], Great question. :) I don't send everyone a welcome video. Dur…"
type textarea "x"
type textarea "Hi [PERSON_NAME], Great question. :) I don't send everyone a welcome video. Dur…"
type textarea "x"
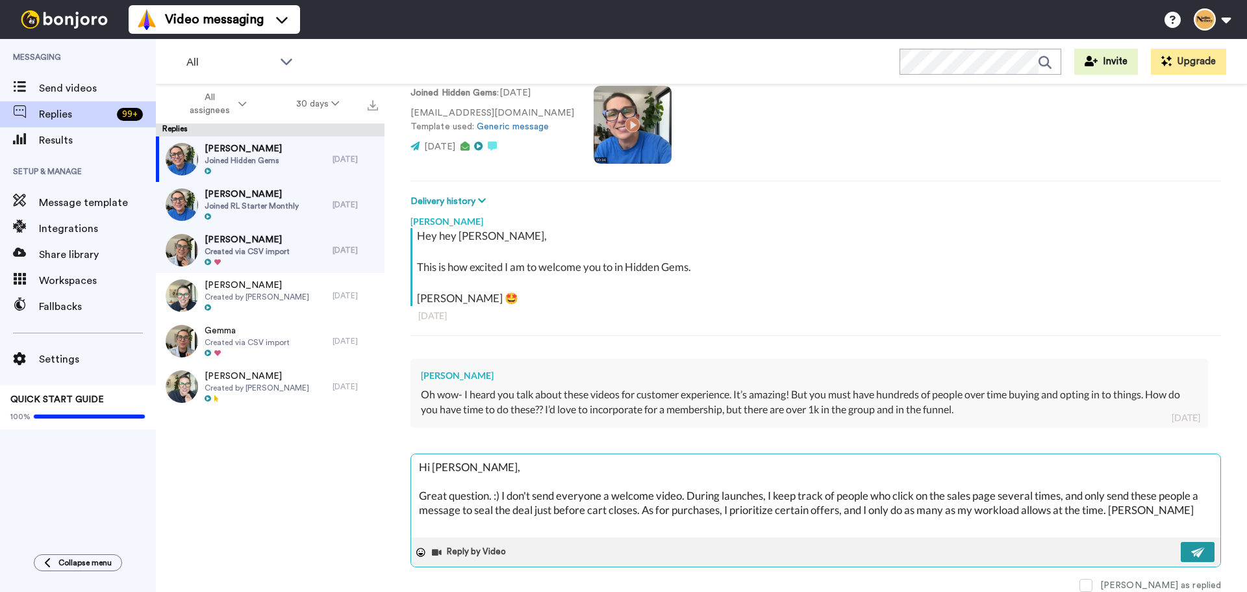
click at [1197, 555] on button at bounding box center [1198, 552] width 34 height 20
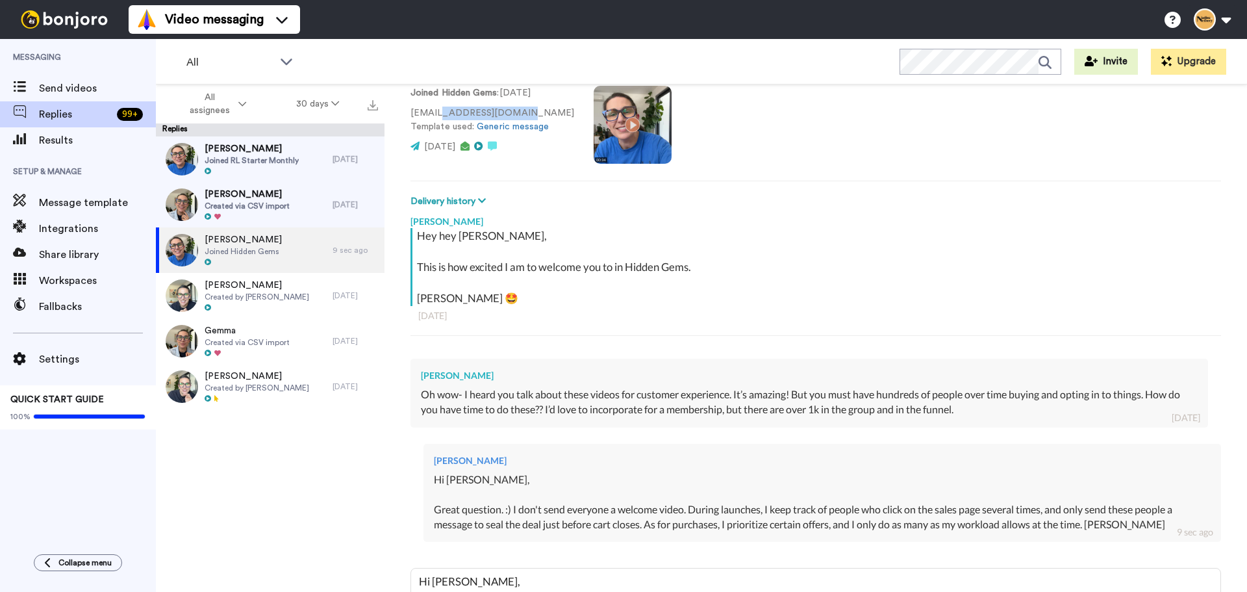
drag, startPoint x: 515, startPoint y: 114, endPoint x: 438, endPoint y: 112, distance: 77.3
click at [438, 112] on p "[EMAIL_ADDRESS][DOMAIN_NAME] Template used: Generic message" at bounding box center [492, 119] width 164 height 27
copy p "[DOMAIN_NAME]"
